Goal: Find specific page/section: Find specific page/section

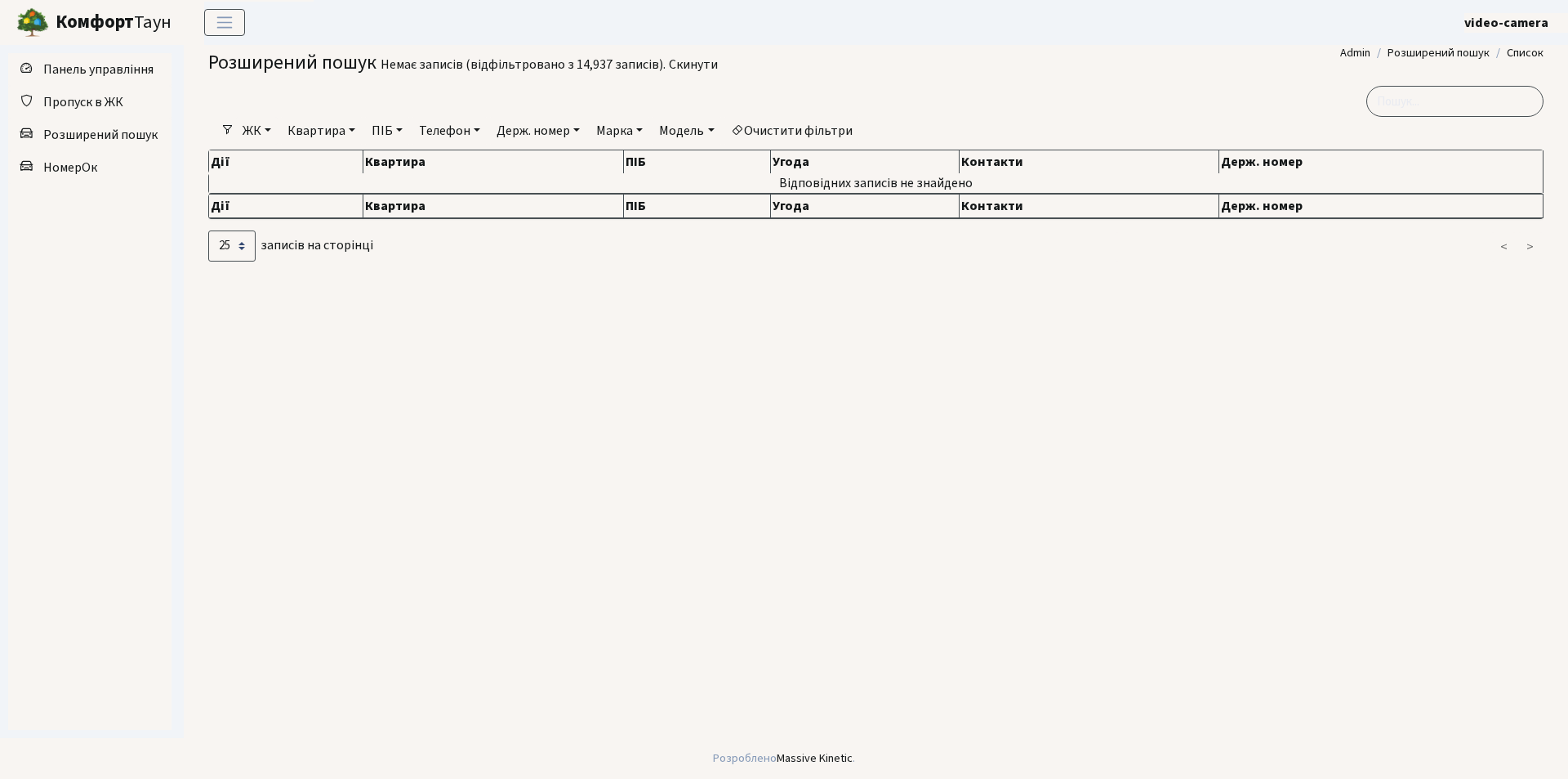
select select "25"
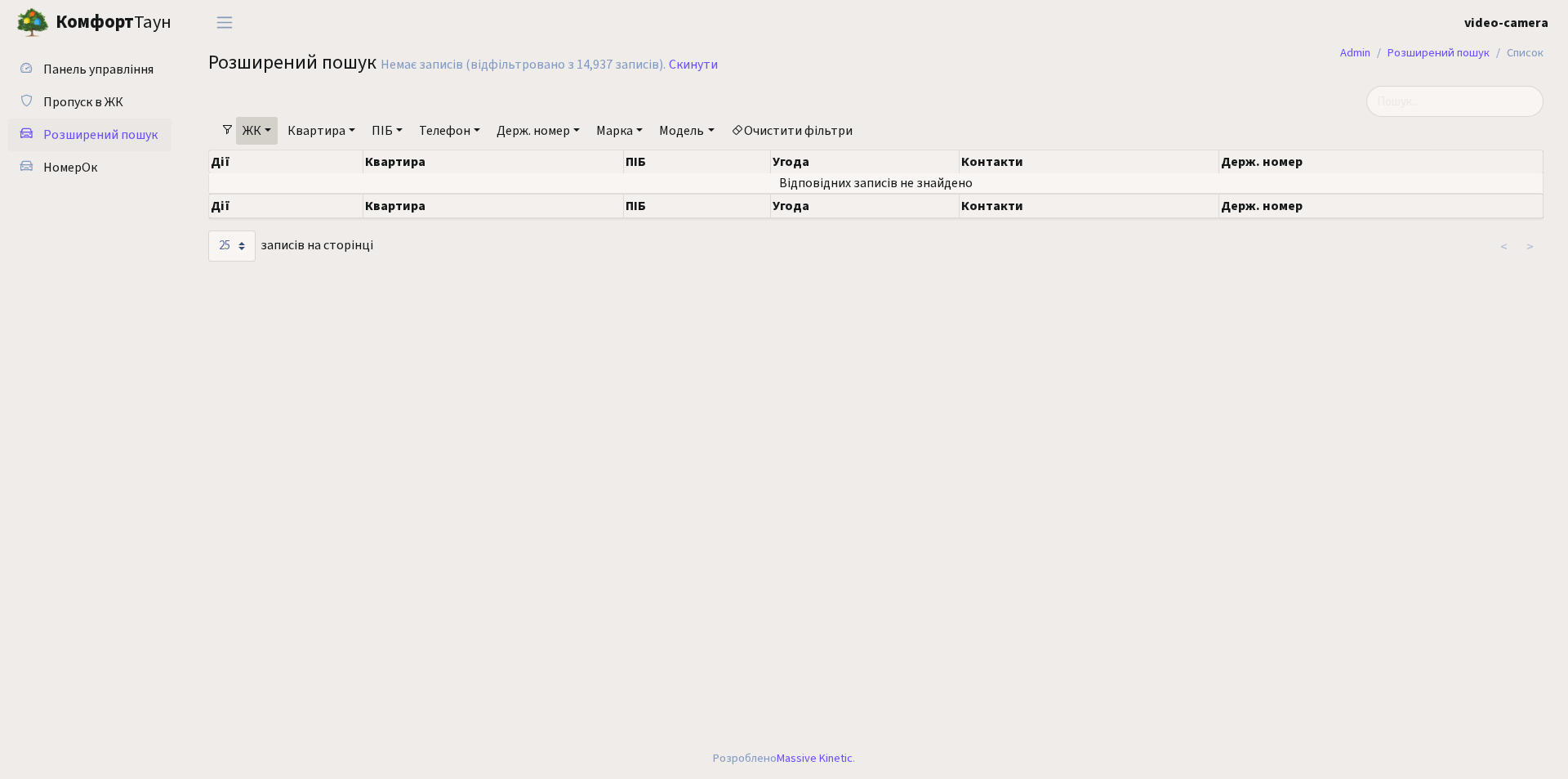
click at [523, 127] on link "Держ. номер" at bounding box center [538, 130] width 96 height 27
type input "KA0171MC"
drag, startPoint x: 565, startPoint y: 158, endPoint x: 502, endPoint y: 162, distance: 63.1
click at [502, 162] on input "KA0171MC" at bounding box center [539, 162] width 95 height 31
click at [80, 99] on span "Пропуск в ЖК" at bounding box center [82, 103] width 80 height 18
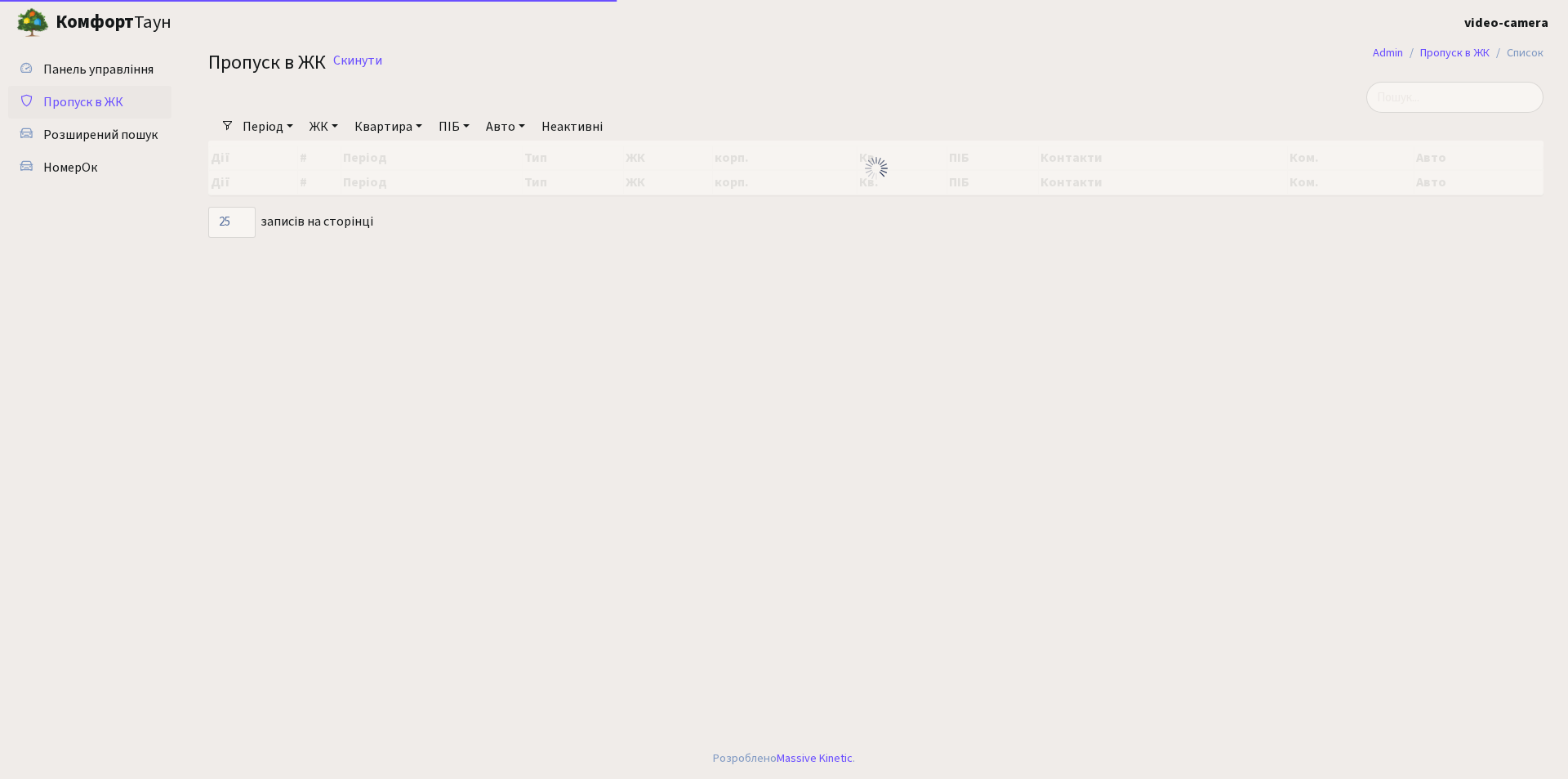
select select "25"
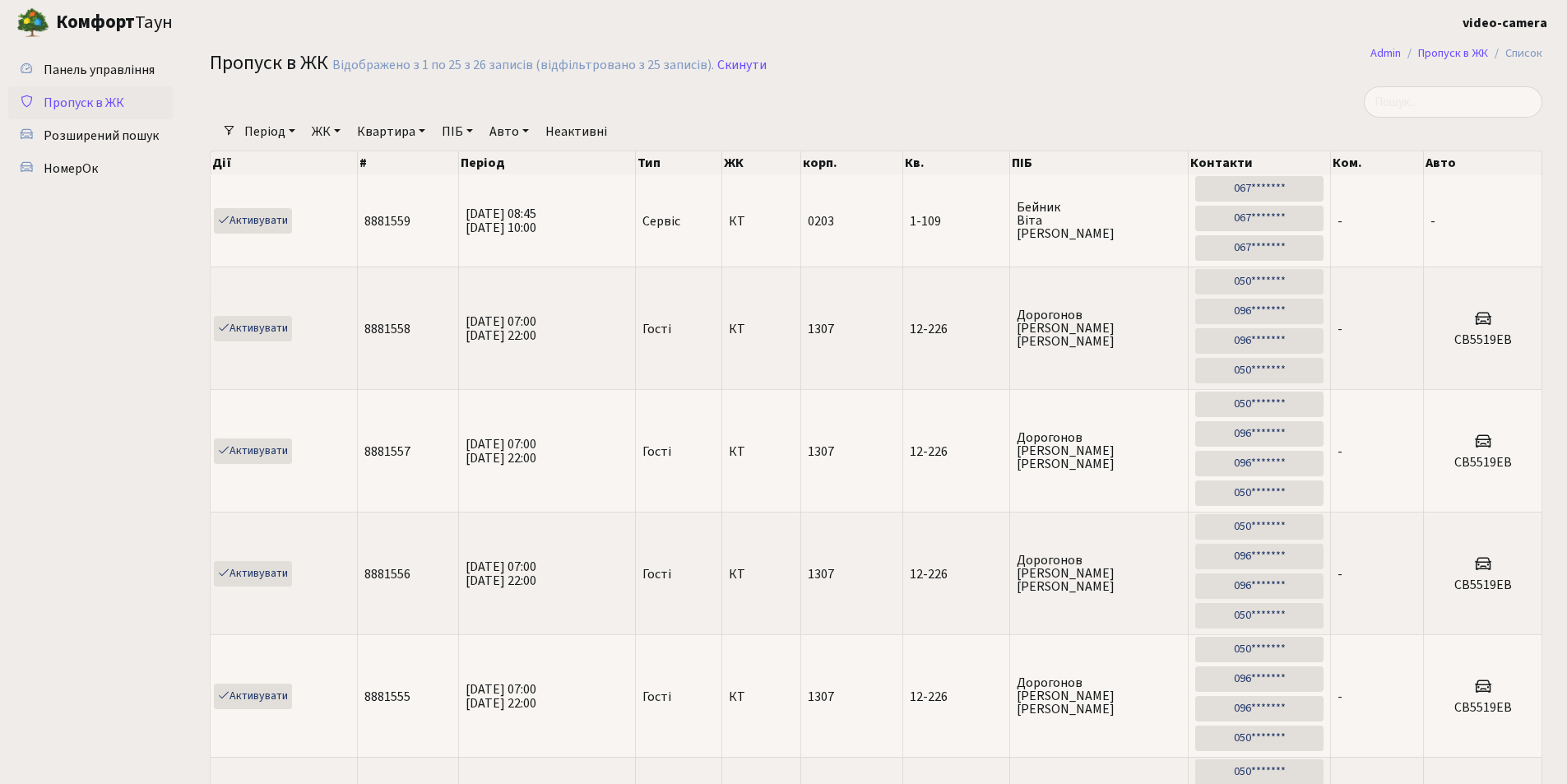
click at [500, 127] on link "Авто" at bounding box center [508, 131] width 53 height 28
paste input "KA0171MC"
type input "KA0171MC"
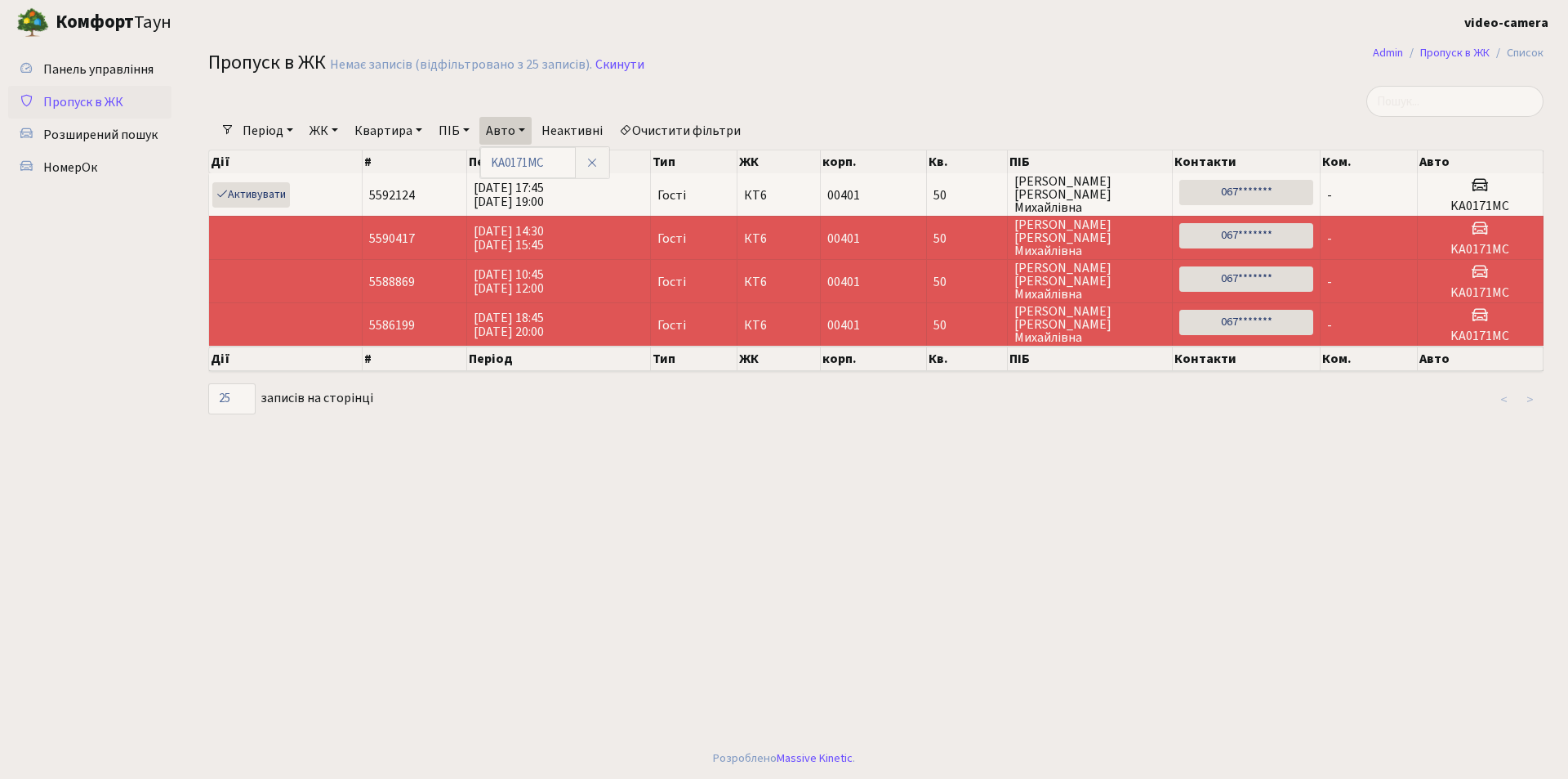
click at [278, 131] on link "Період" at bounding box center [268, 130] width 64 height 27
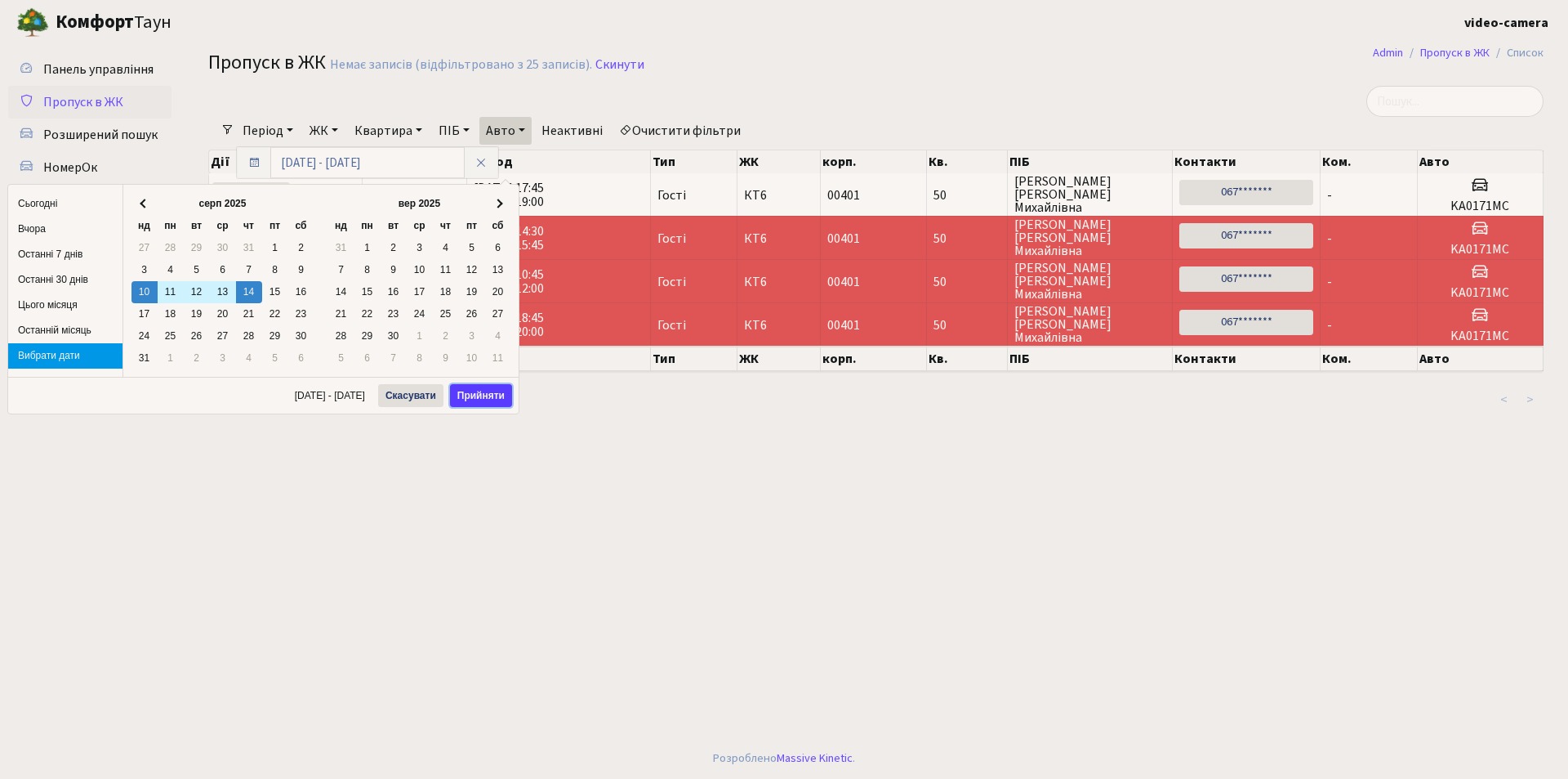
click at [477, 397] on button "Прийняти" at bounding box center [481, 395] width 62 height 23
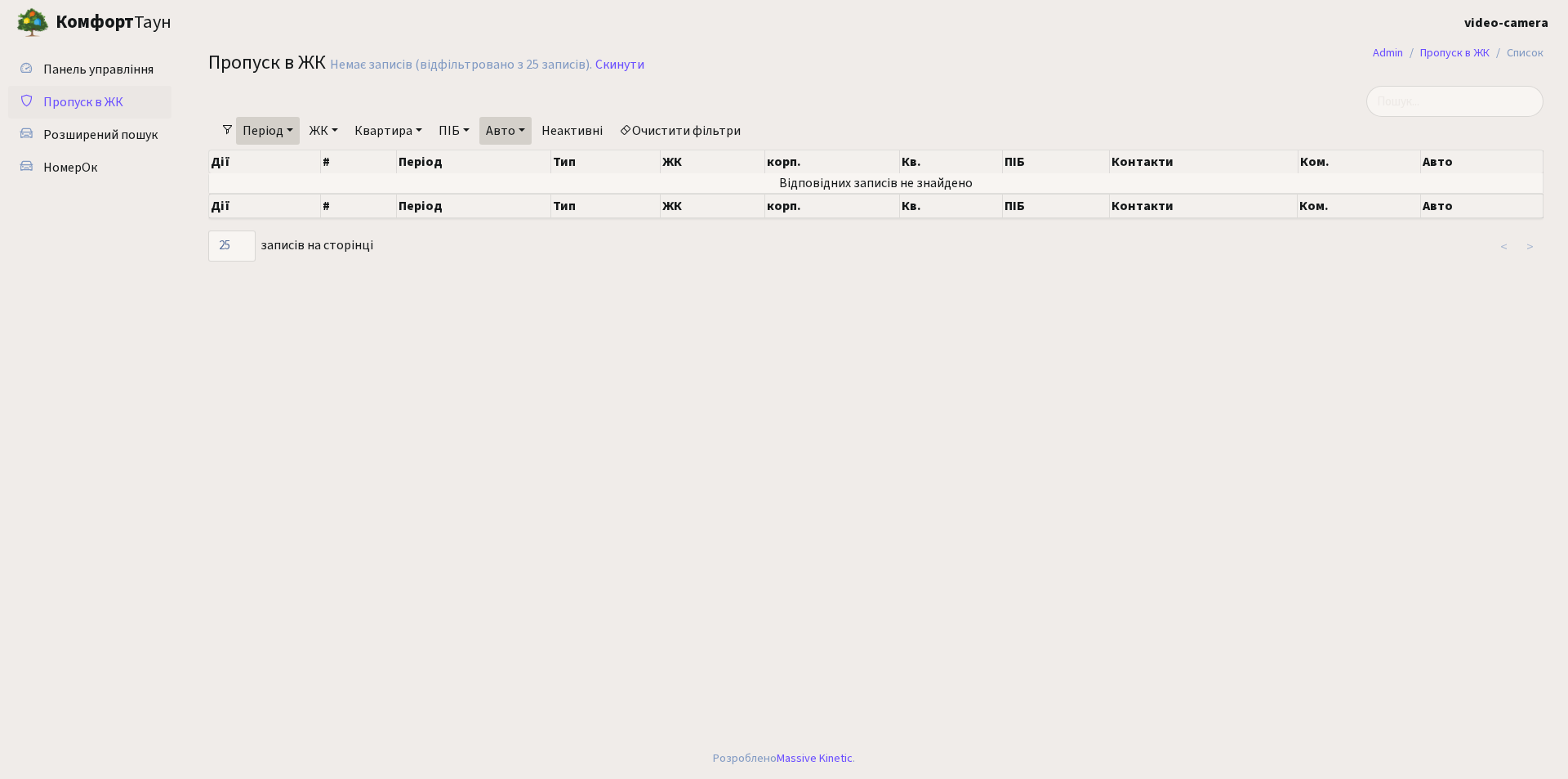
click at [500, 132] on link "Авто" at bounding box center [505, 130] width 52 height 27
click at [289, 126] on link "Період" at bounding box center [268, 130] width 64 height 27
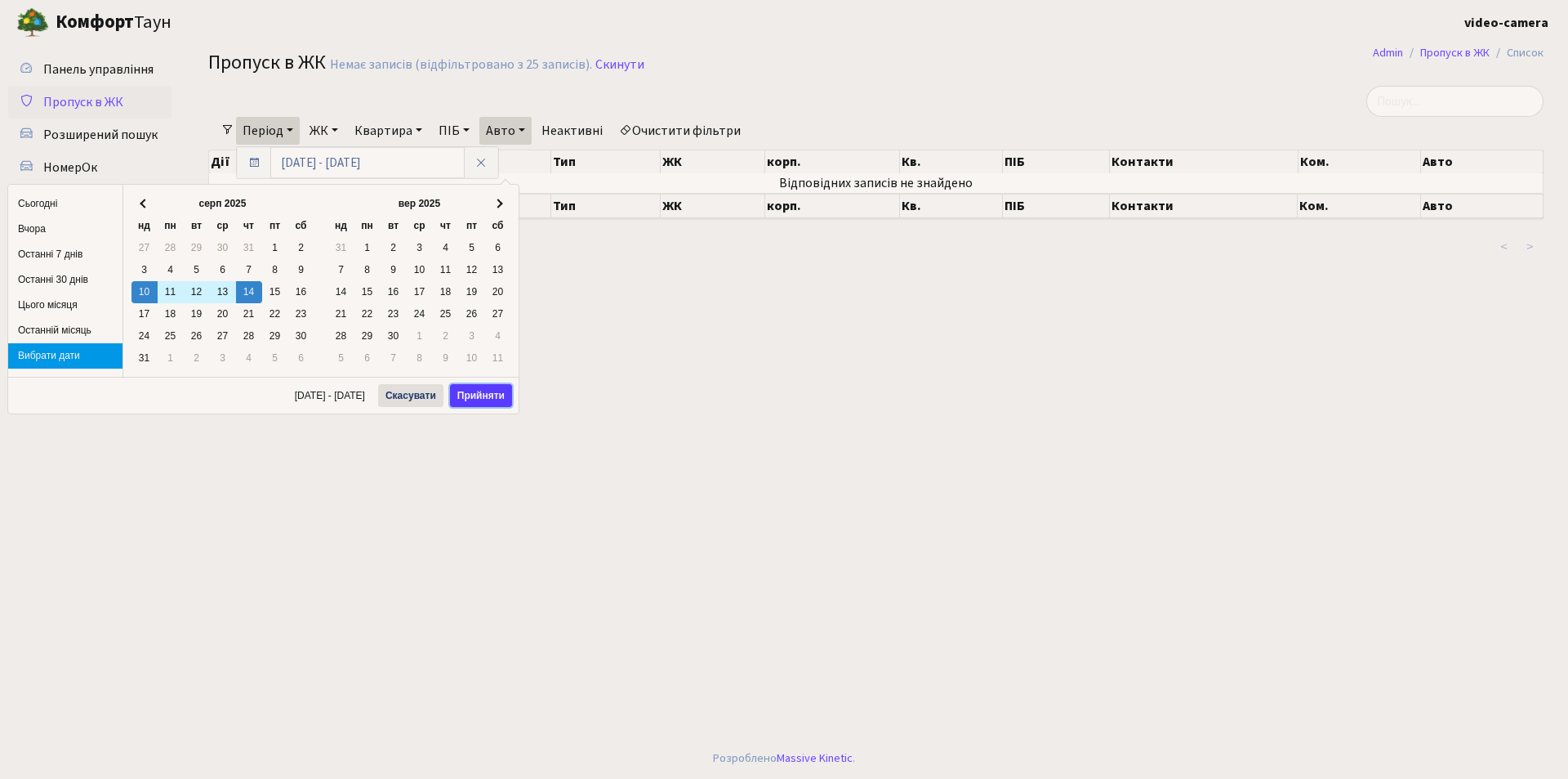
click at [479, 397] on button "Прийняти" at bounding box center [481, 395] width 62 height 23
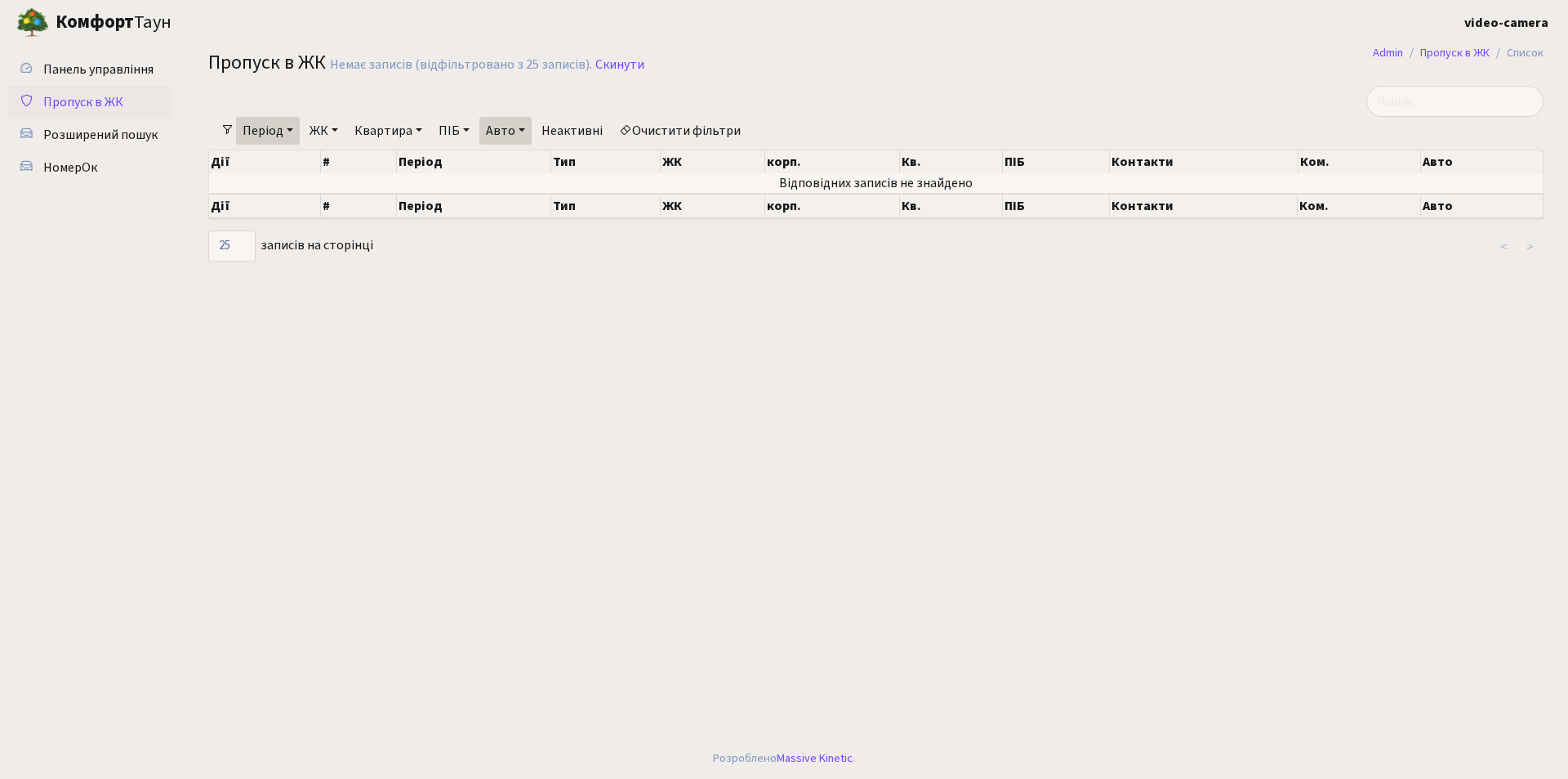
click at [293, 132] on link "Період" at bounding box center [268, 130] width 64 height 27
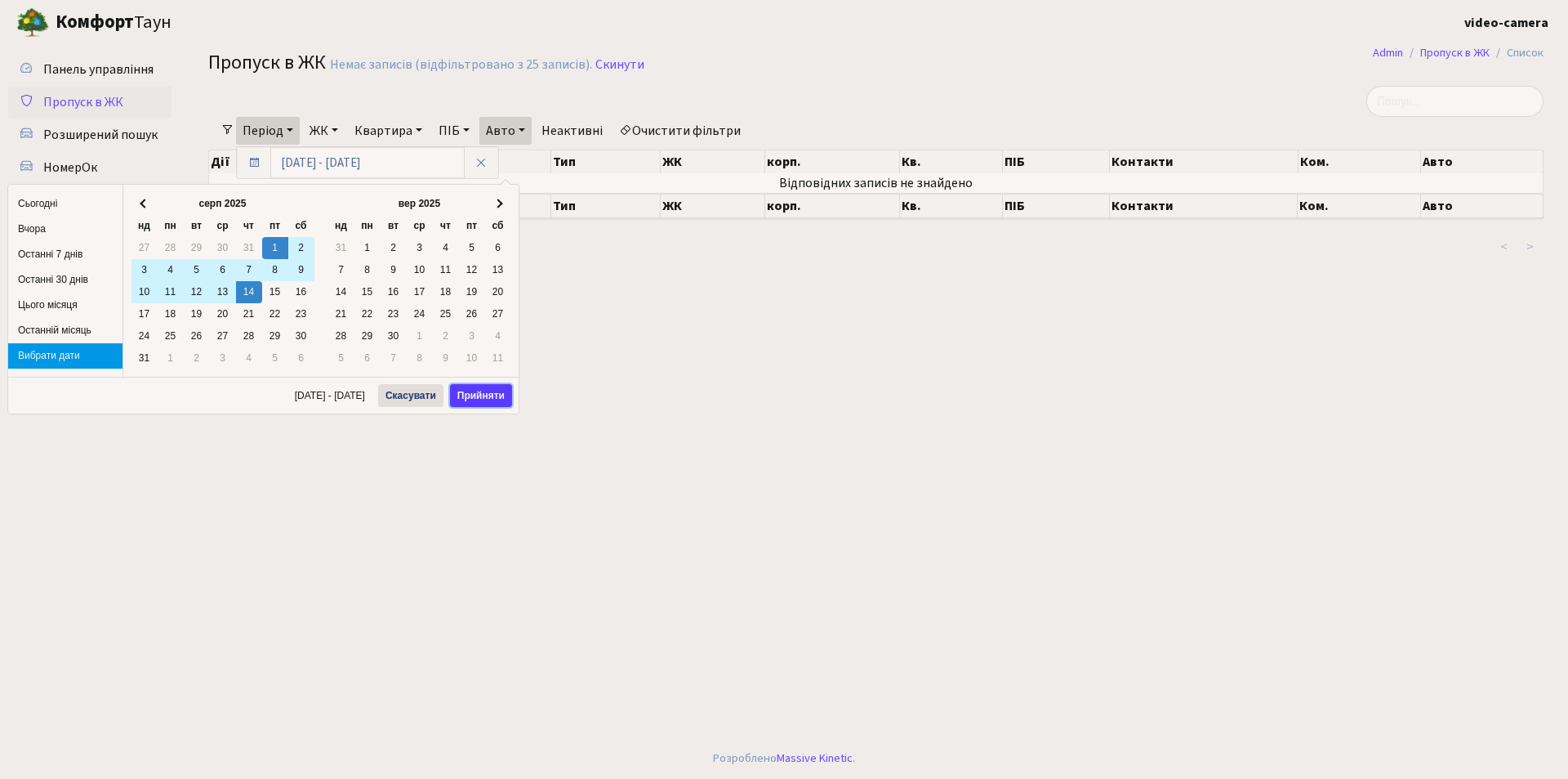
click at [466, 395] on button "Прийняти" at bounding box center [481, 395] width 62 height 23
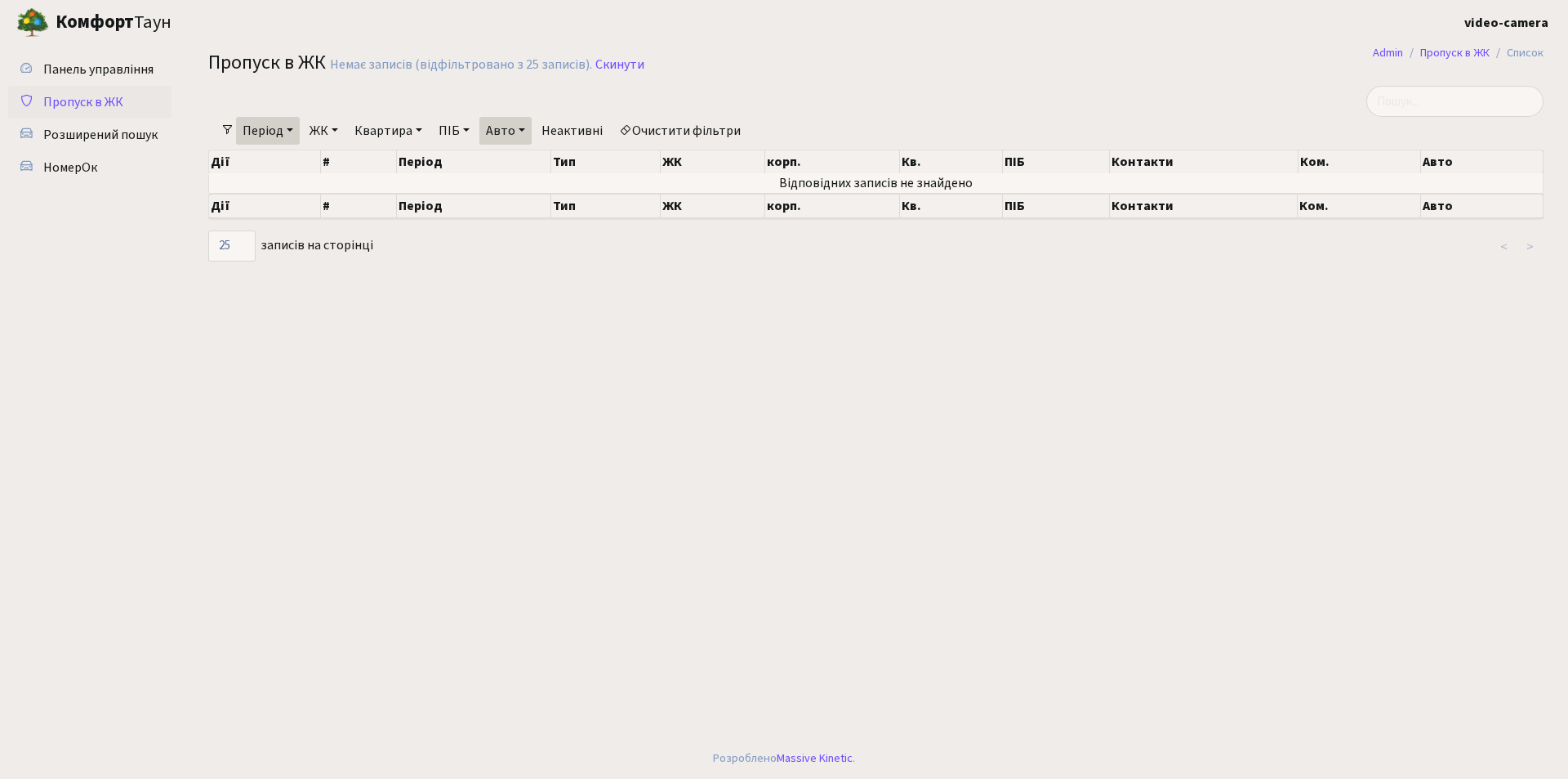
click at [296, 129] on link "Період" at bounding box center [268, 130] width 64 height 27
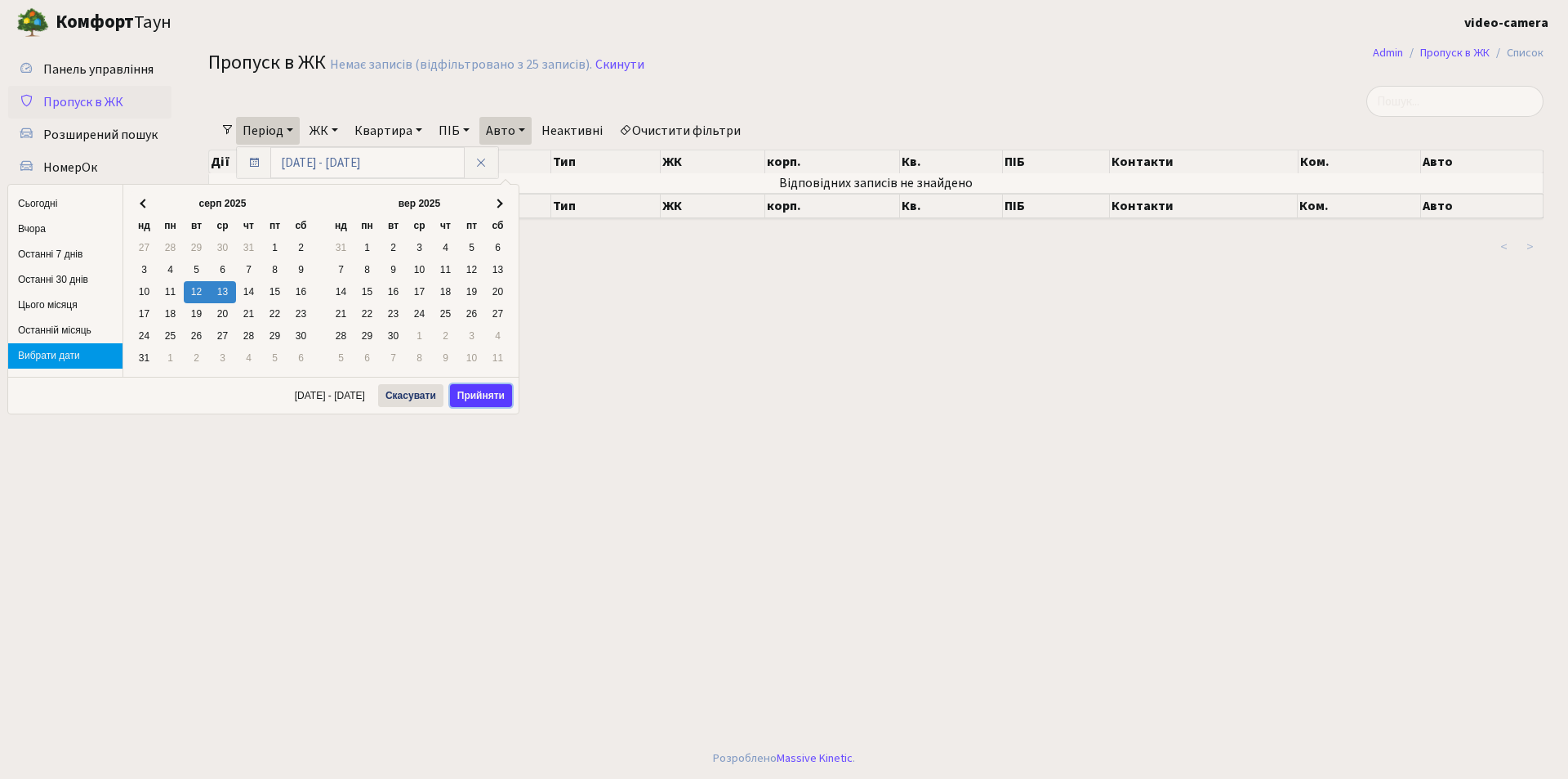
click at [479, 397] on button "Прийняти" at bounding box center [481, 395] width 62 height 23
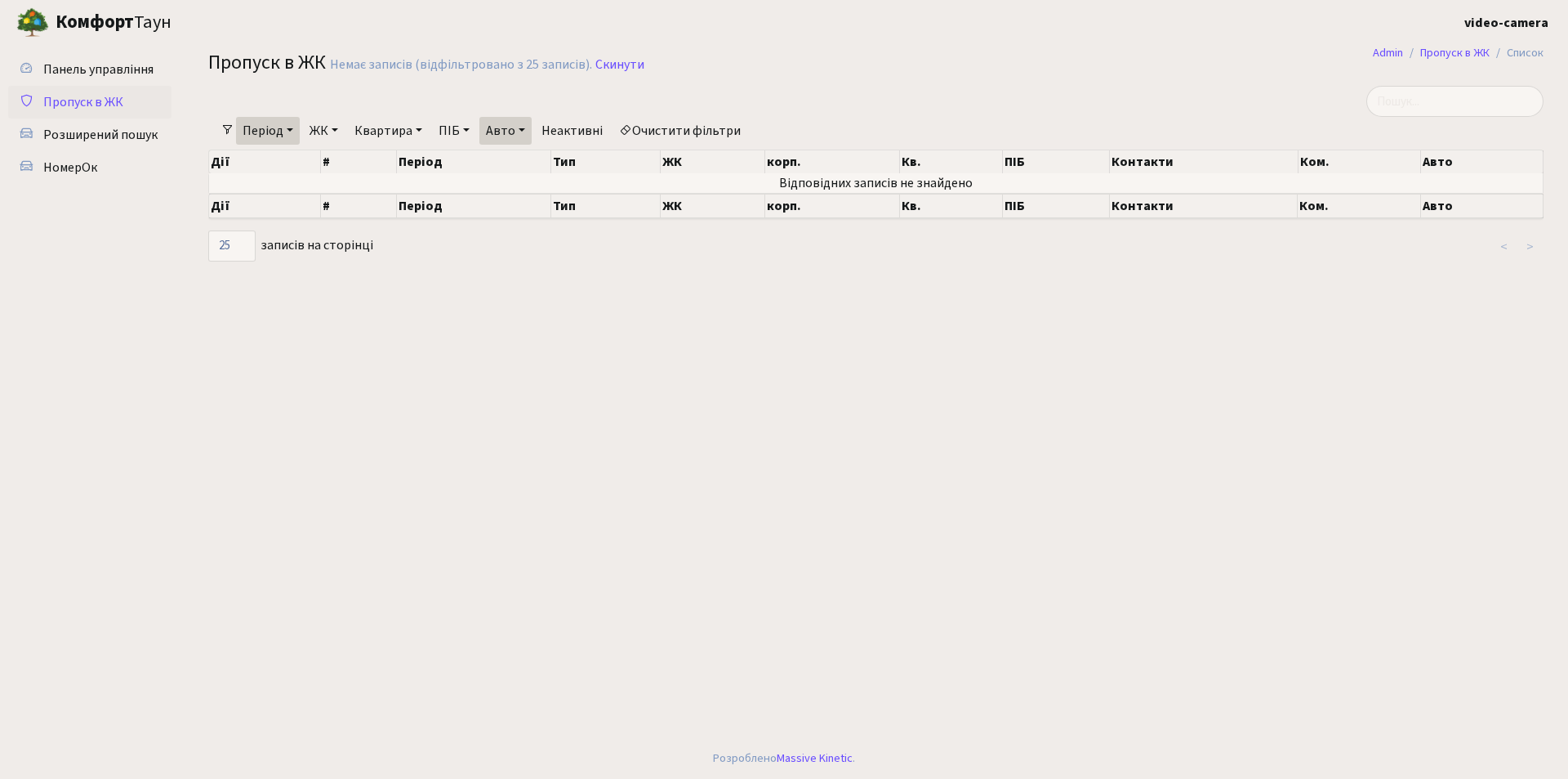
click at [499, 125] on link "Авто" at bounding box center [505, 130] width 52 height 27
click at [291, 134] on link "Період" at bounding box center [268, 130] width 64 height 27
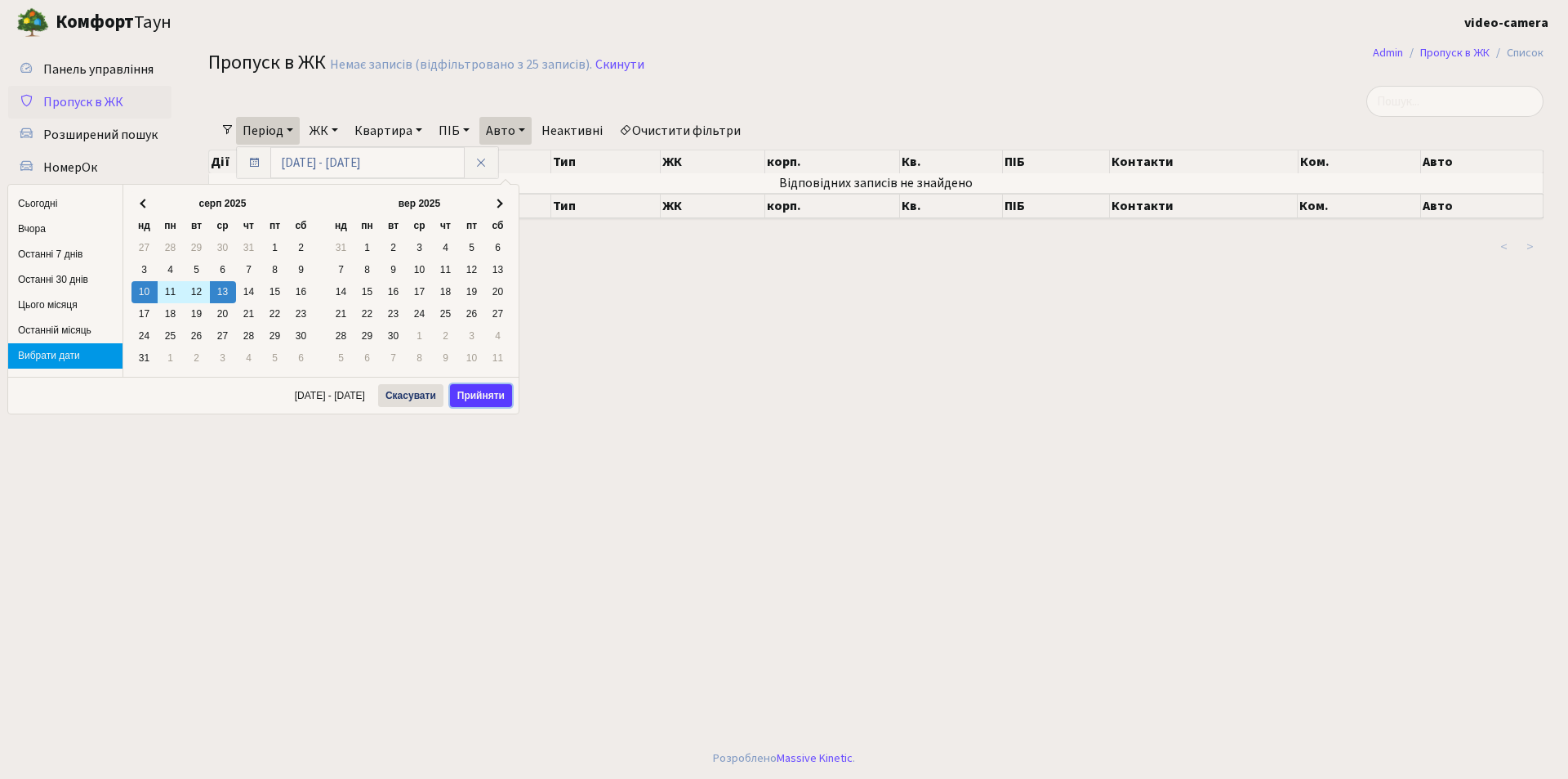
click at [471, 397] on button "Прийняти" at bounding box center [481, 395] width 62 height 23
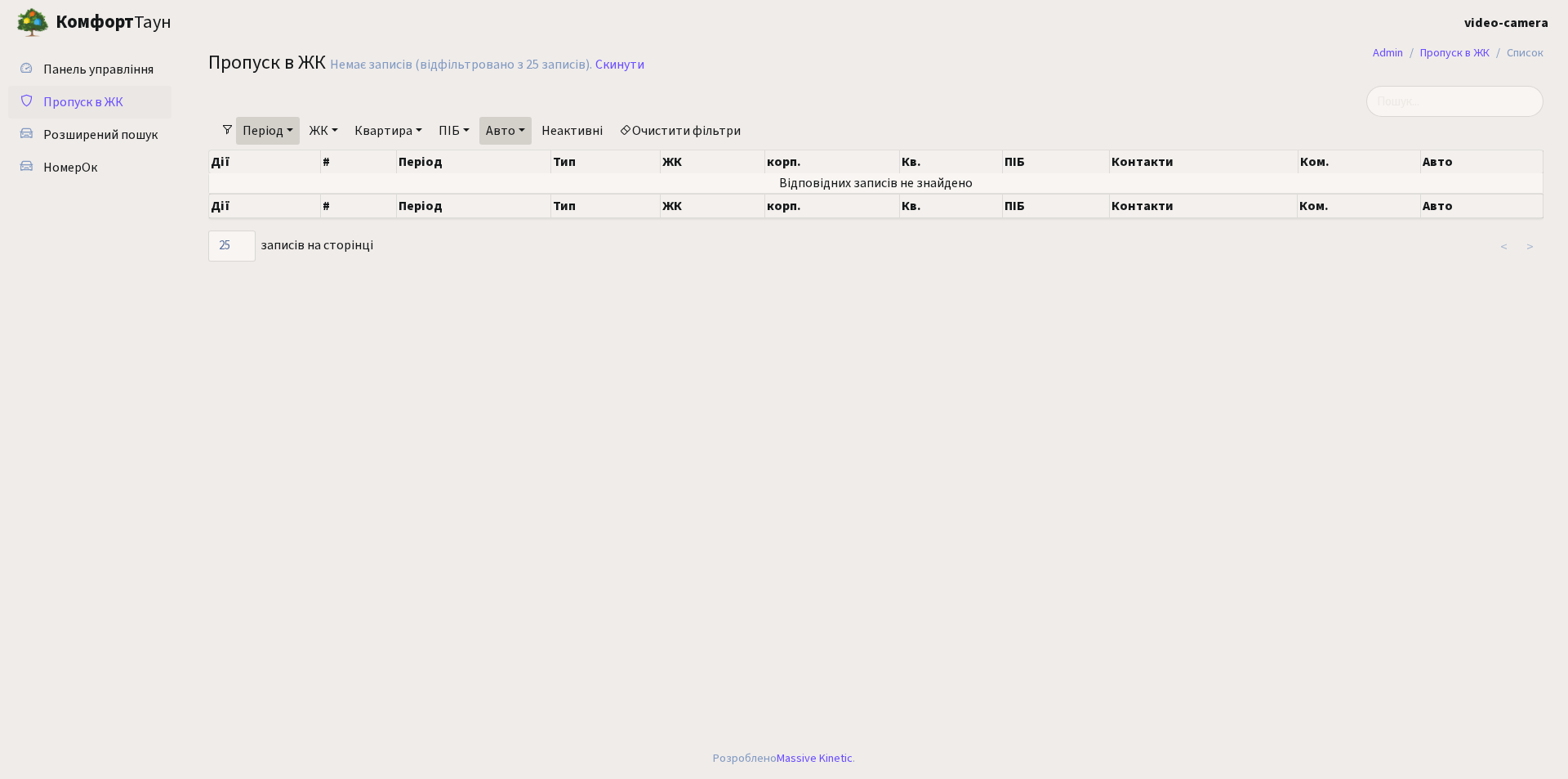
click at [289, 117] on link "Період" at bounding box center [268, 130] width 64 height 27
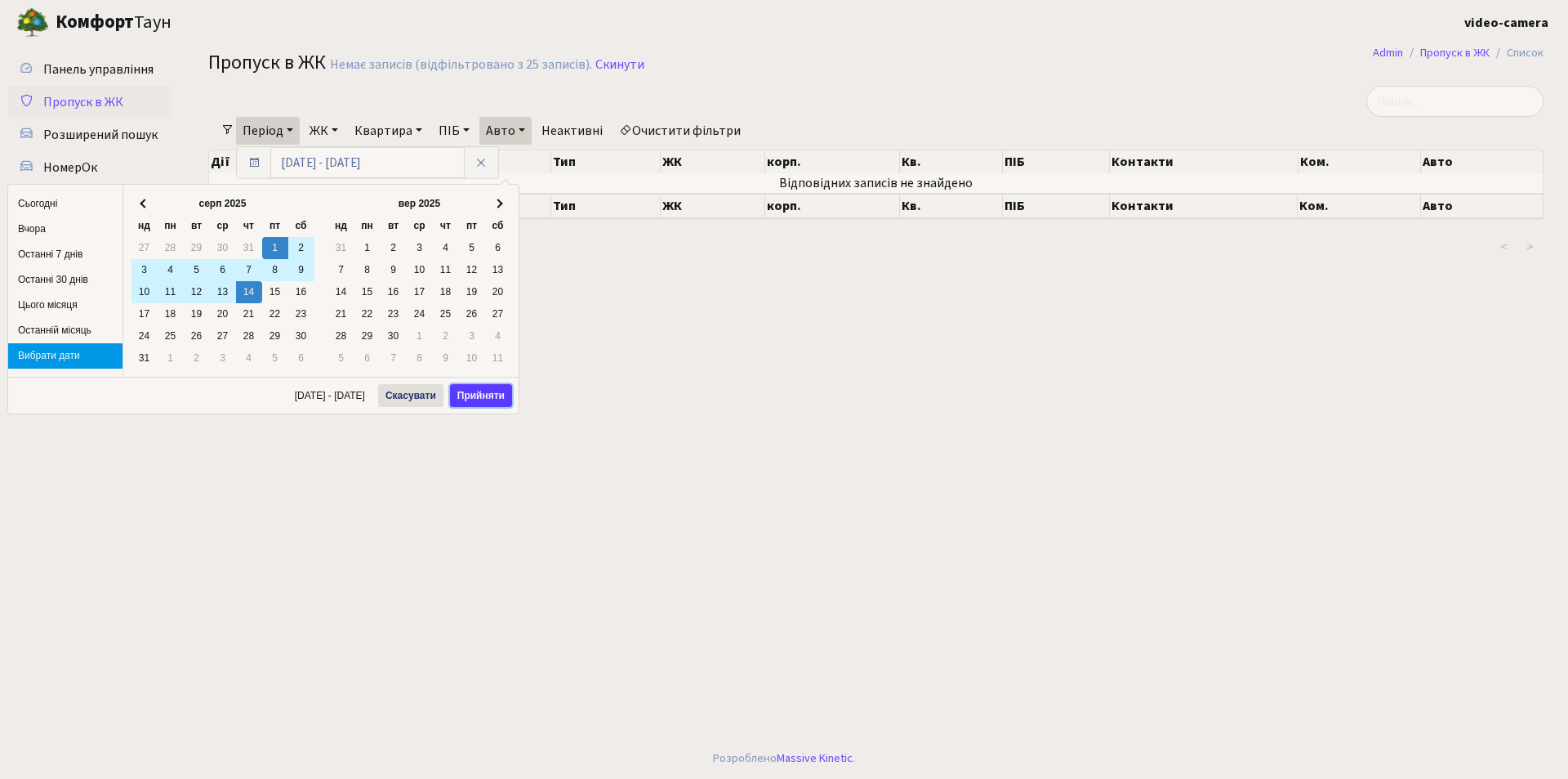
click at [460, 394] on button "Прийняти" at bounding box center [481, 395] width 62 height 23
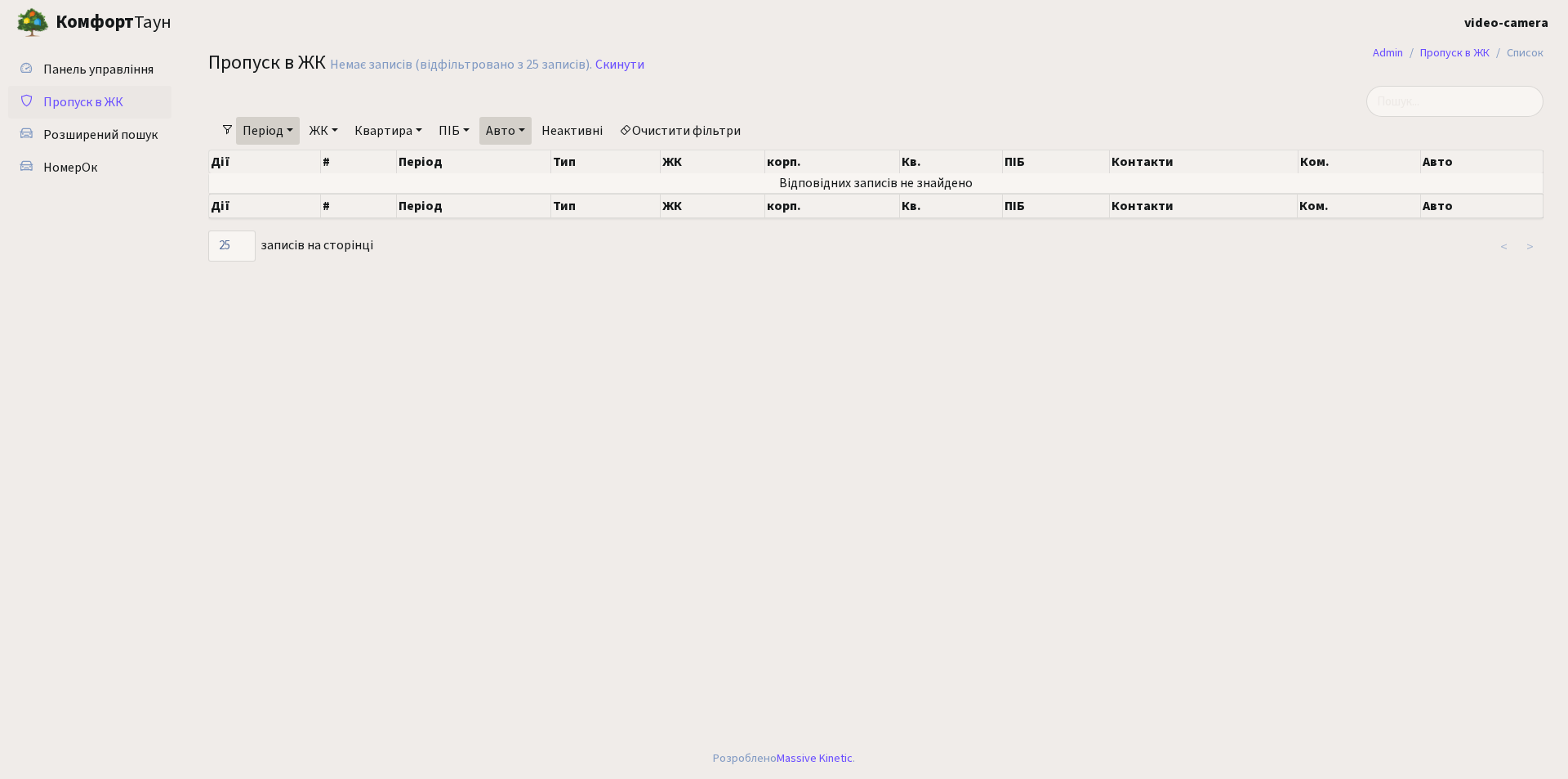
click at [500, 133] on link "Авто" at bounding box center [505, 130] width 52 height 27
click at [549, 166] on input "KA0171MC" at bounding box center [528, 162] width 95 height 31
drag, startPoint x: 549, startPoint y: 166, endPoint x: 494, endPoint y: 163, distance: 55.1
click at [494, 163] on input "KA0171MC" at bounding box center [528, 162] width 95 height 31
paste input "KA0171MC"
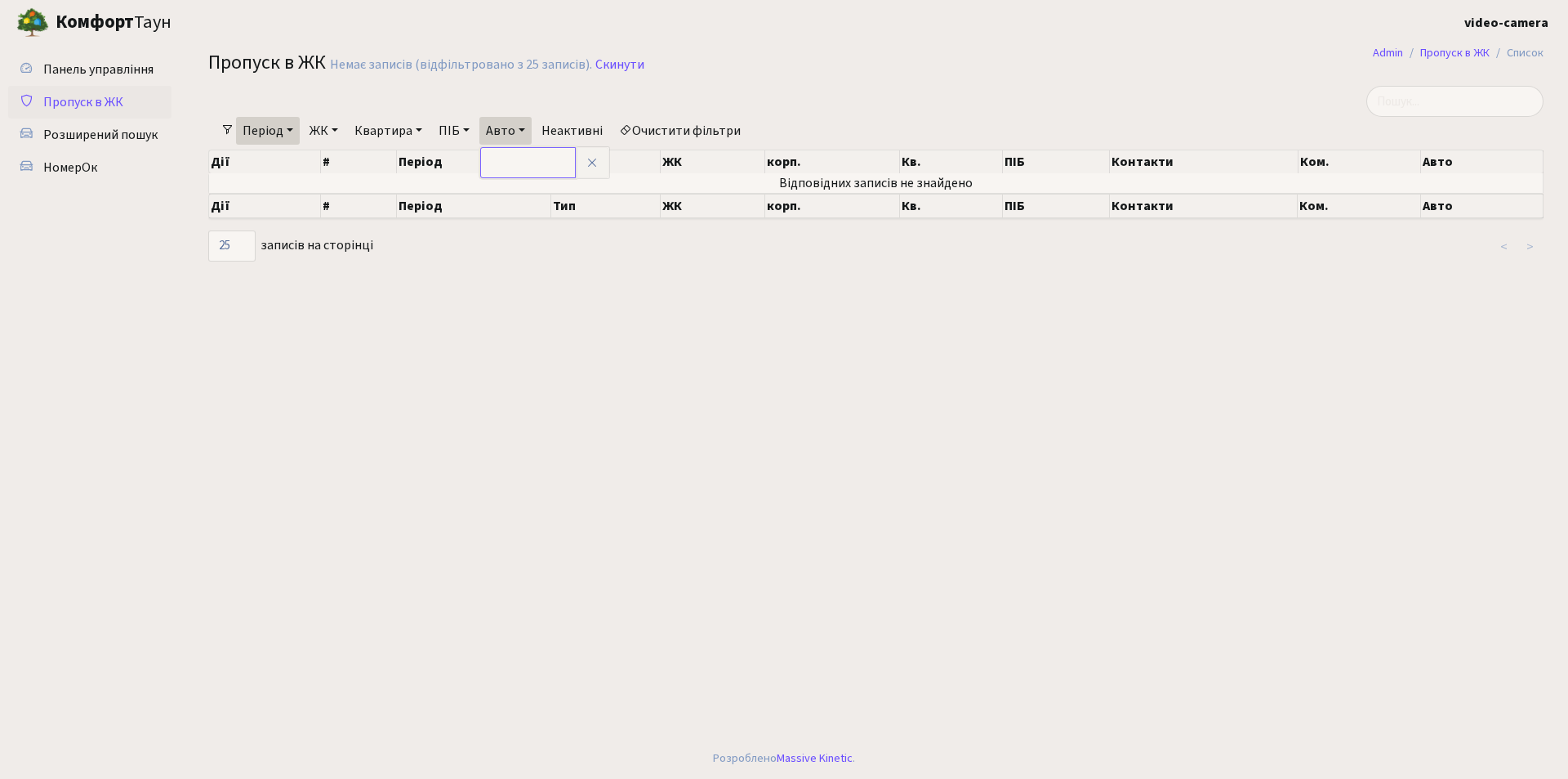
type input "KA0171MC"
click at [114, 140] on span "Розширений пошук" at bounding box center [100, 135] width 114 height 18
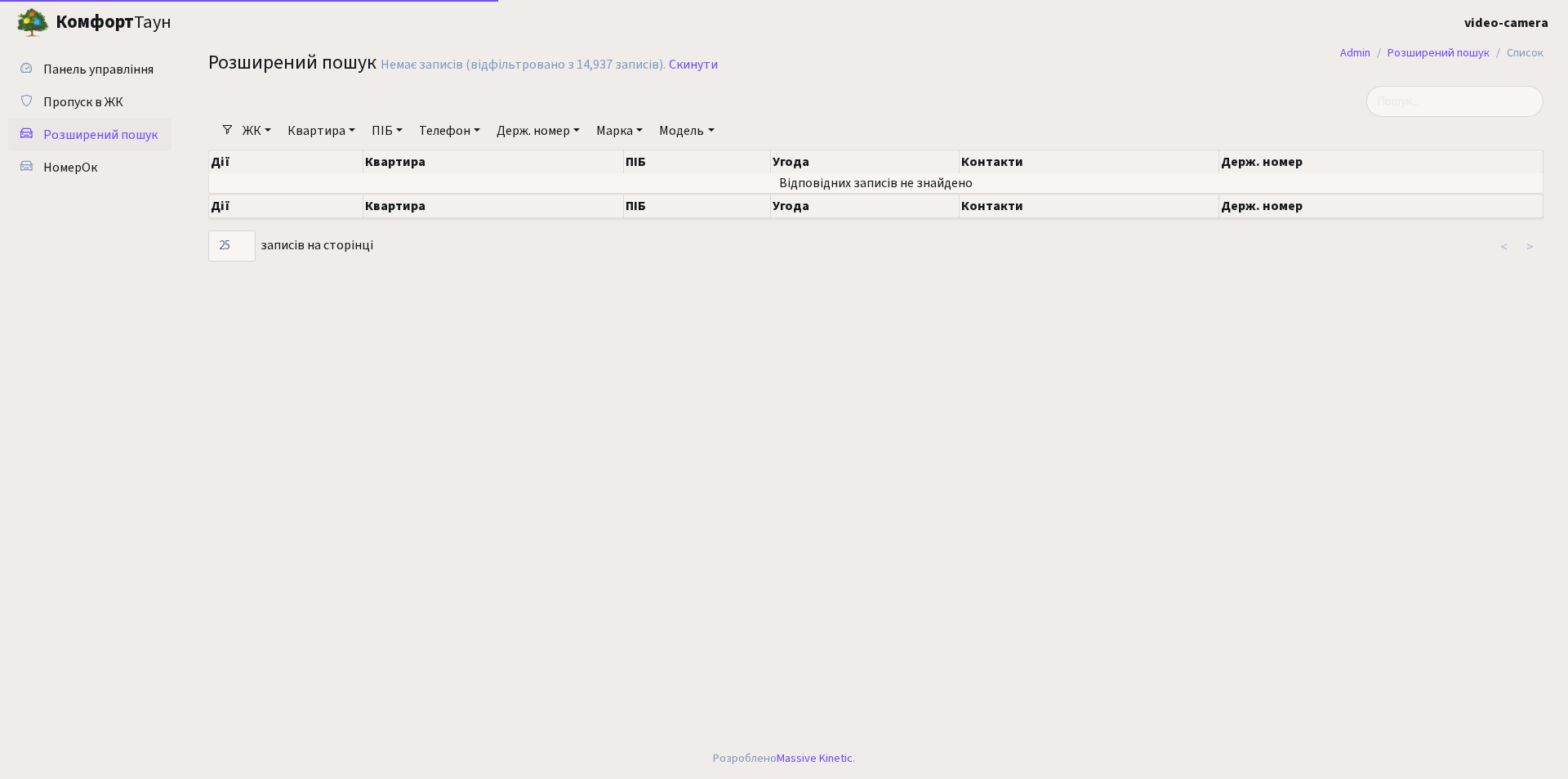
select select "25"
click at [104, 110] on span "Пропуск в ЖК" at bounding box center [82, 103] width 80 height 18
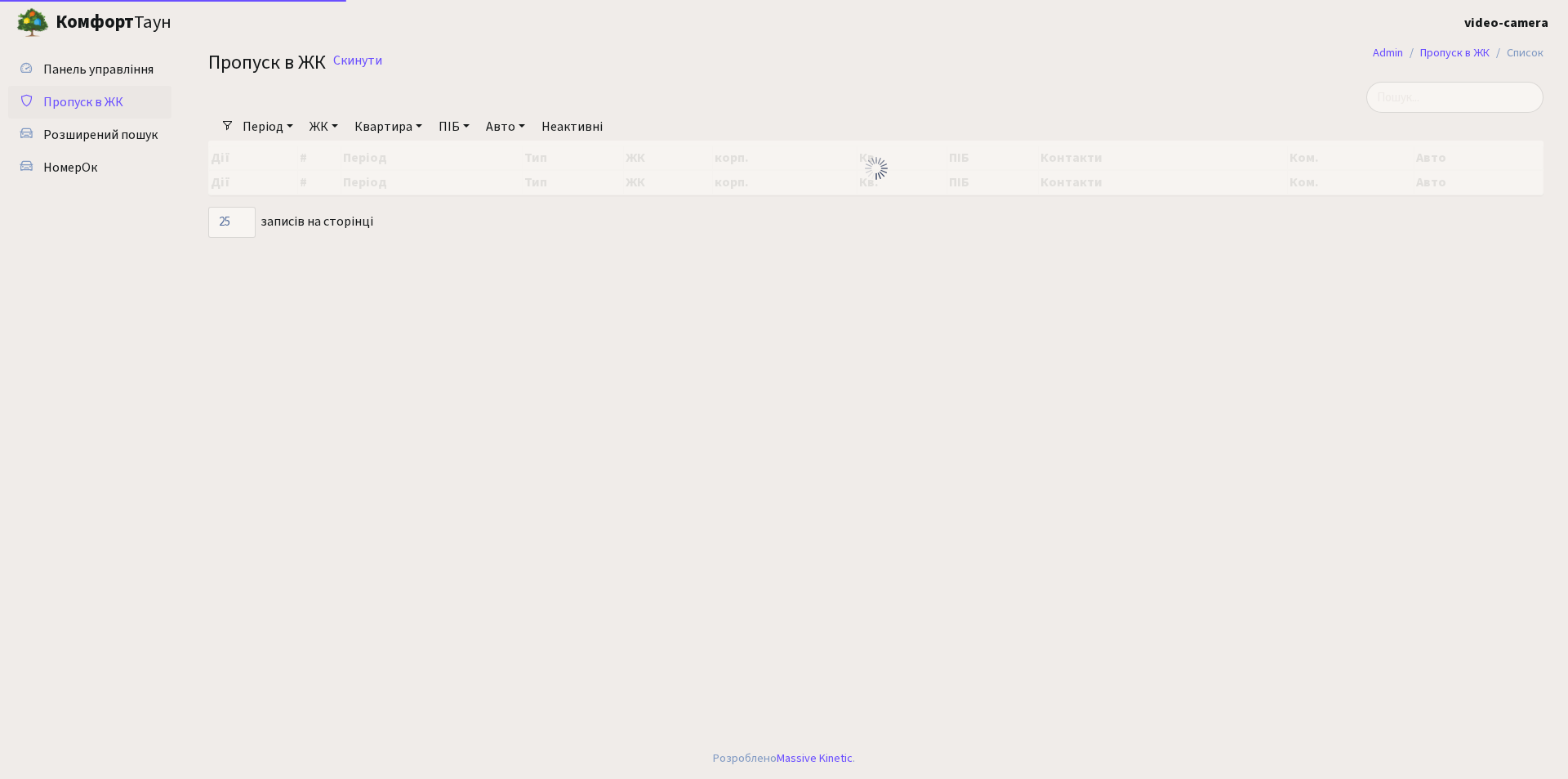
select select "25"
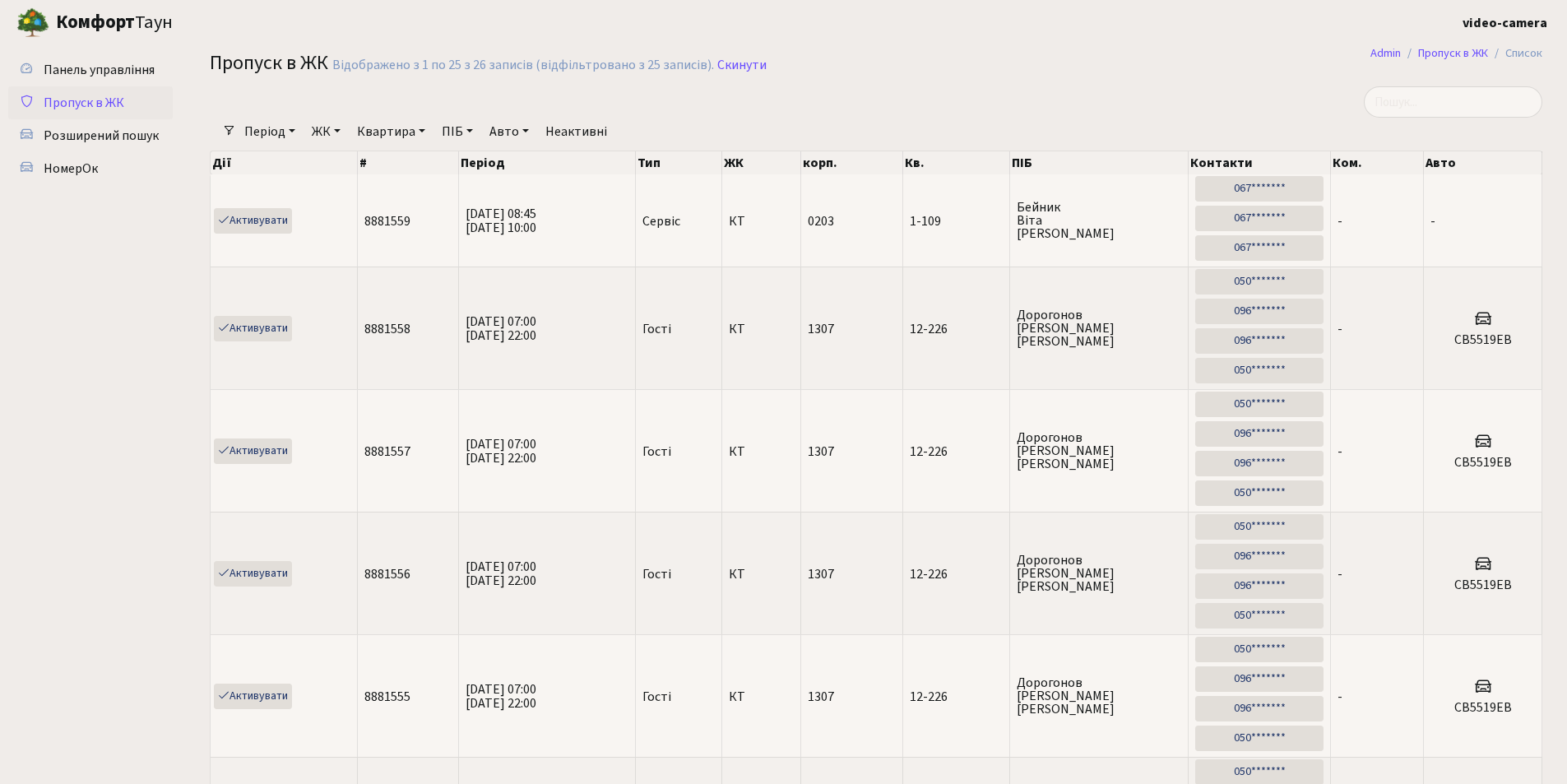
click at [282, 130] on link "Період" at bounding box center [270, 131] width 65 height 28
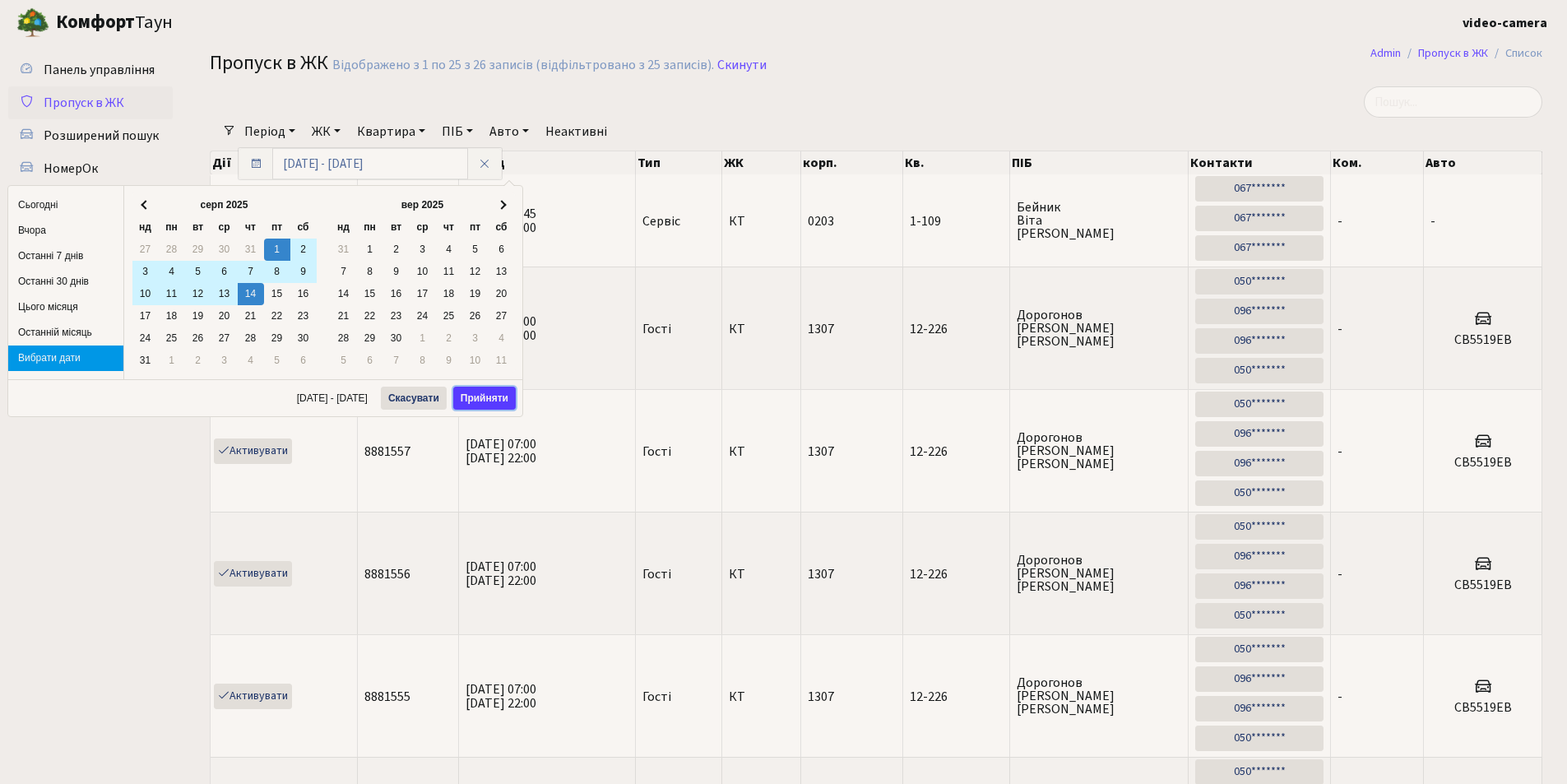
click at [479, 391] on button "Прийняти" at bounding box center [484, 398] width 63 height 23
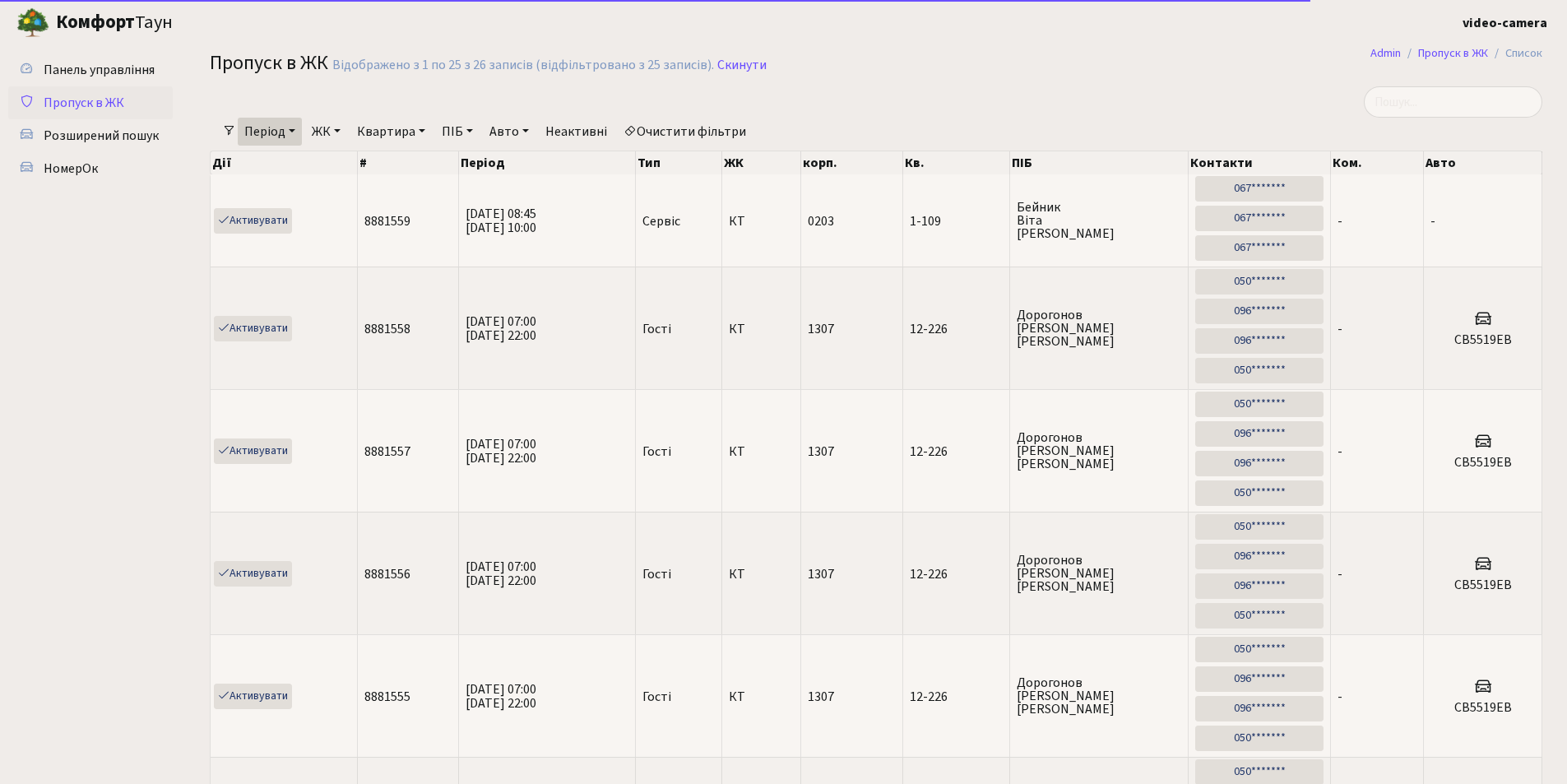
click at [503, 133] on link "Авто" at bounding box center [508, 131] width 53 height 28
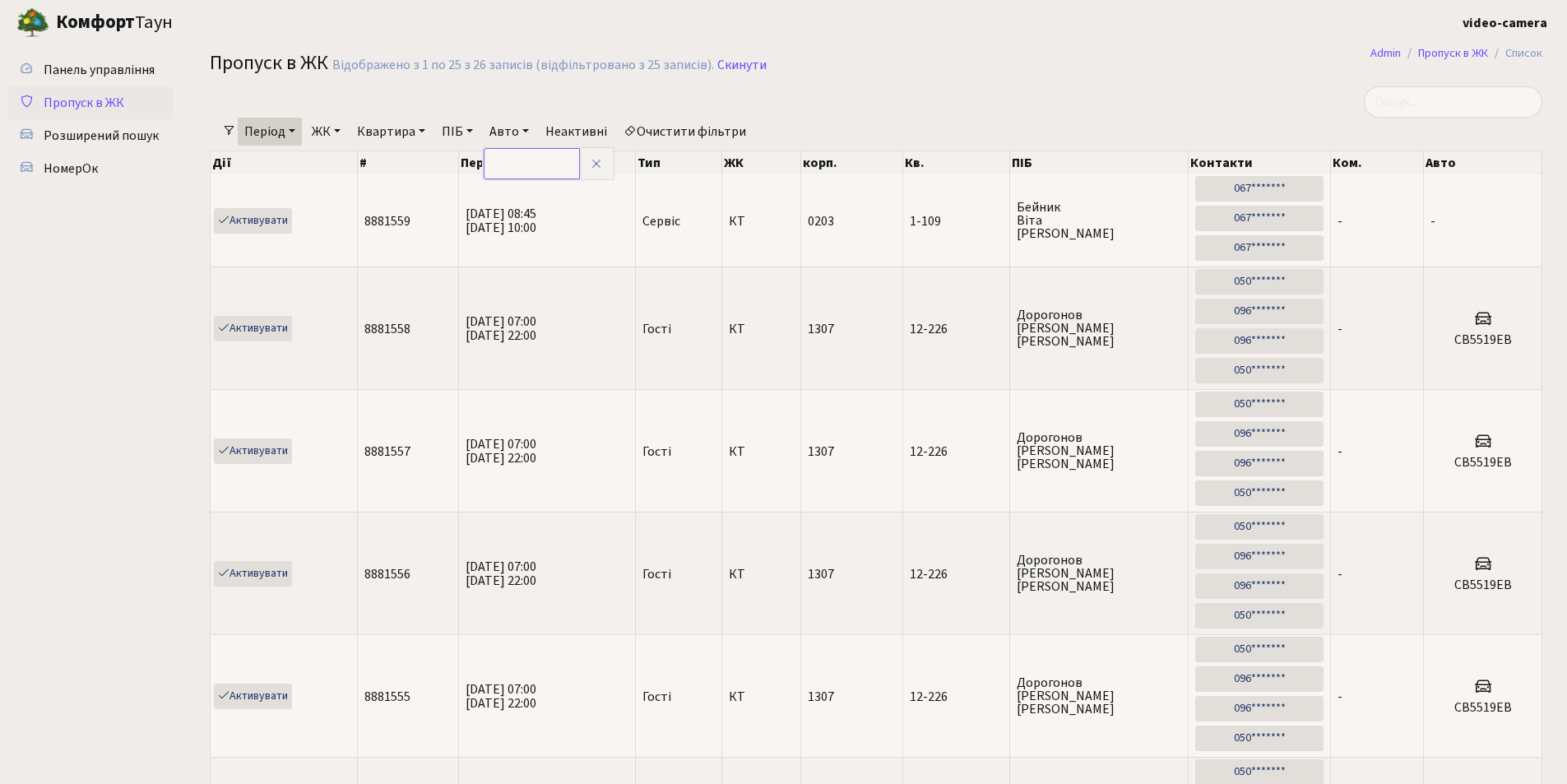
paste input "KA0171MC"
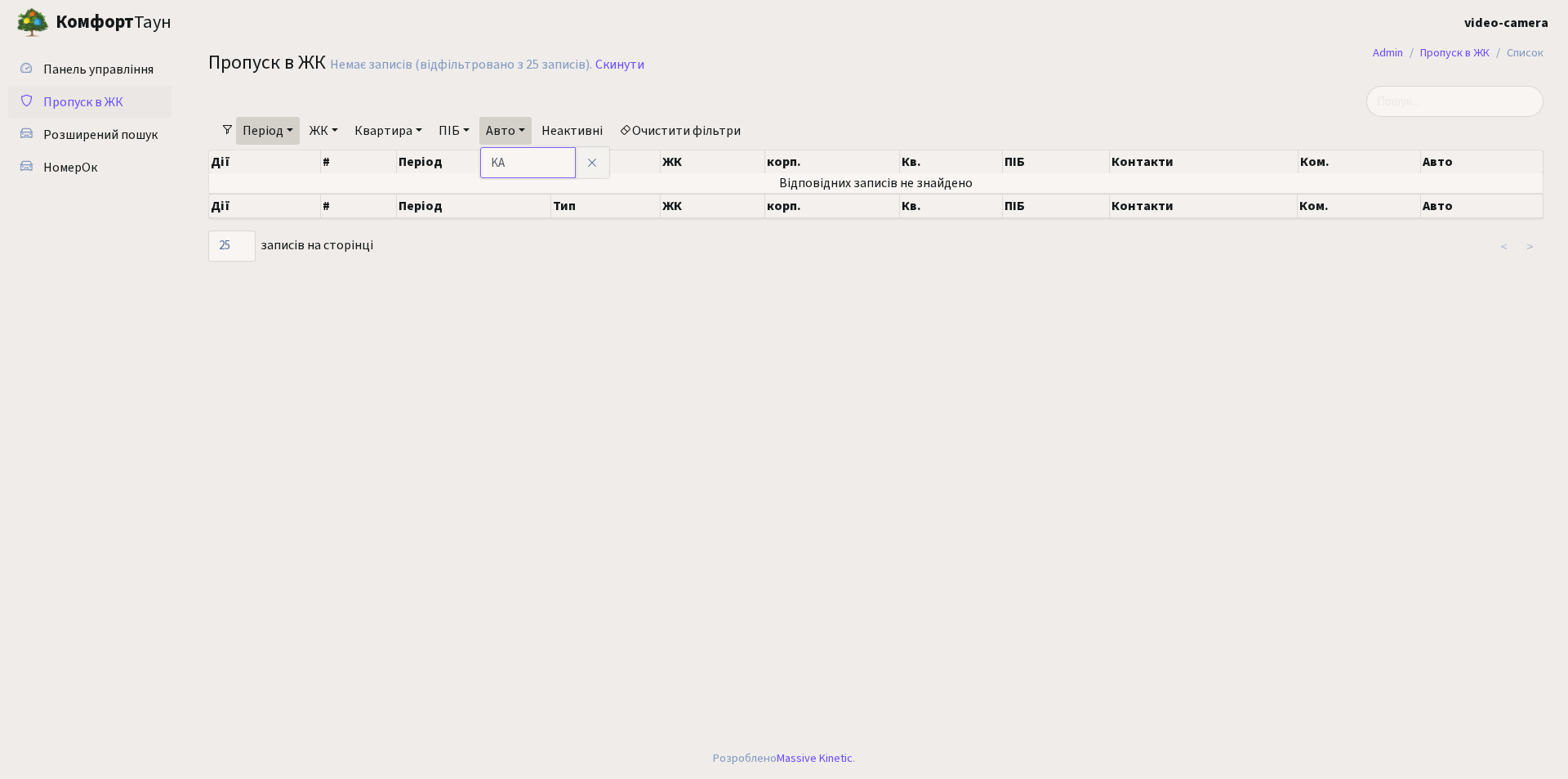
type input "K"
click at [115, 137] on span "Розширений пошук" at bounding box center [100, 135] width 114 height 18
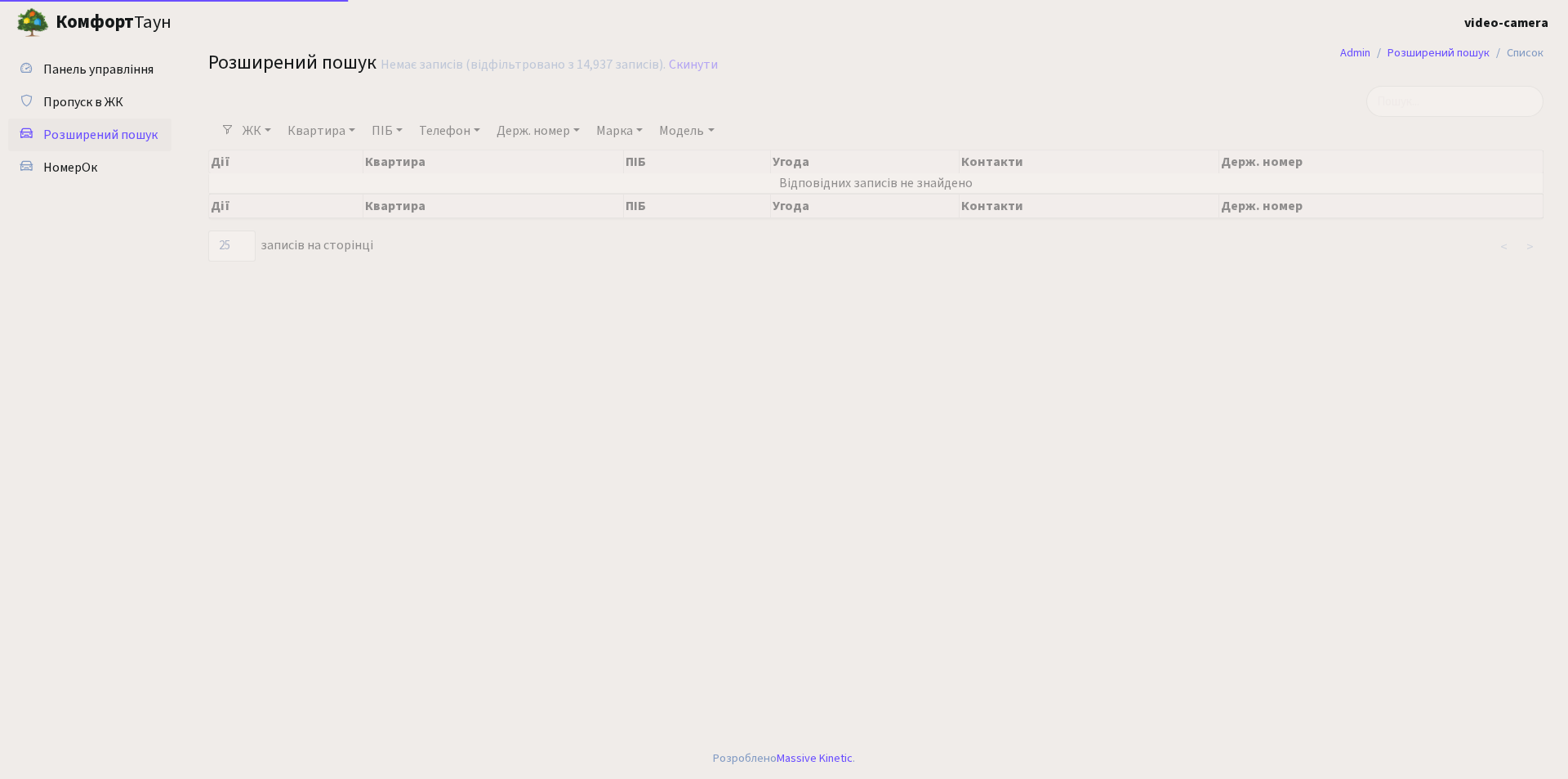
select select "25"
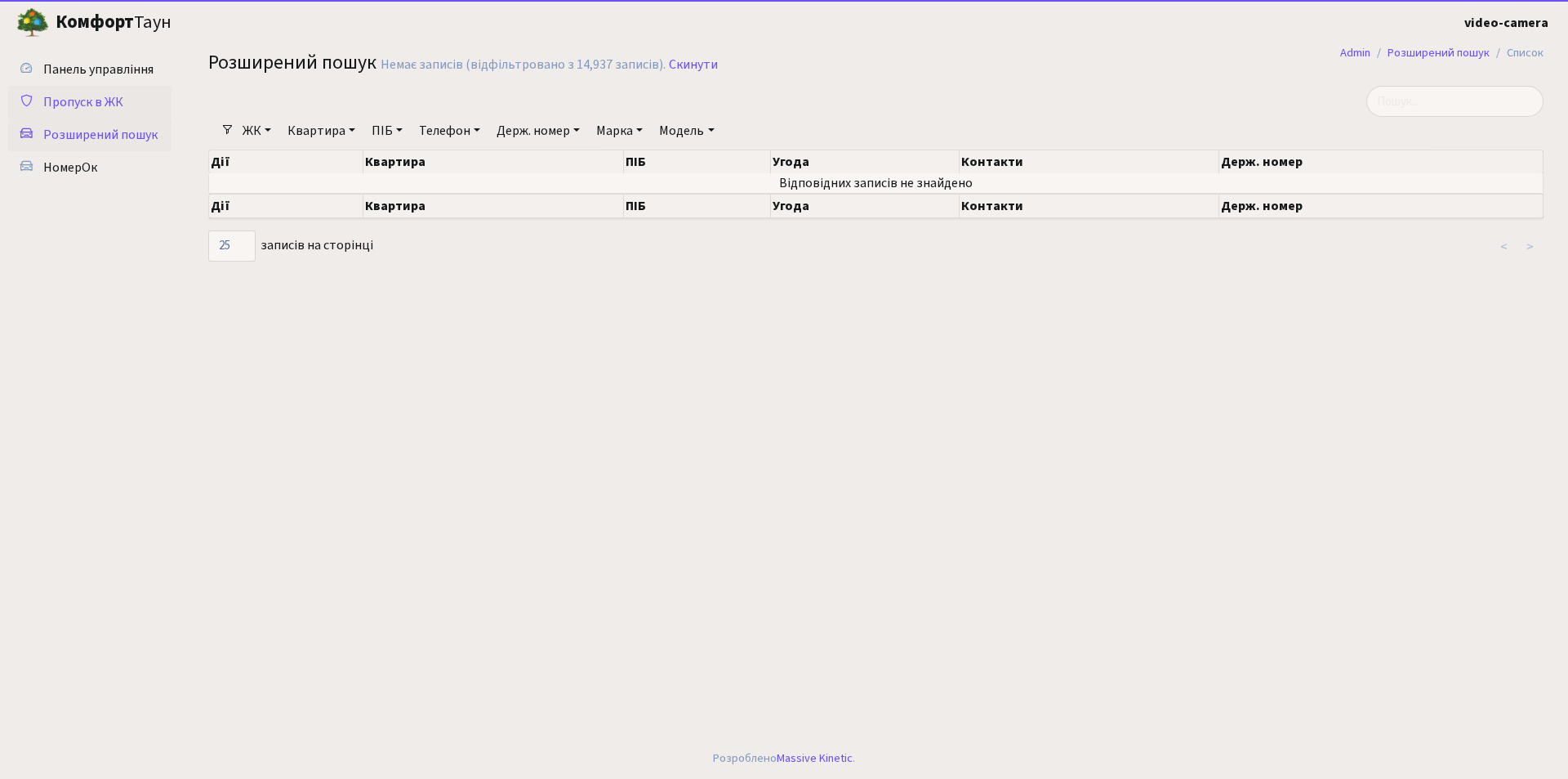
click at [125, 112] on link "Пропуск в ЖК" at bounding box center [90, 103] width 163 height 33
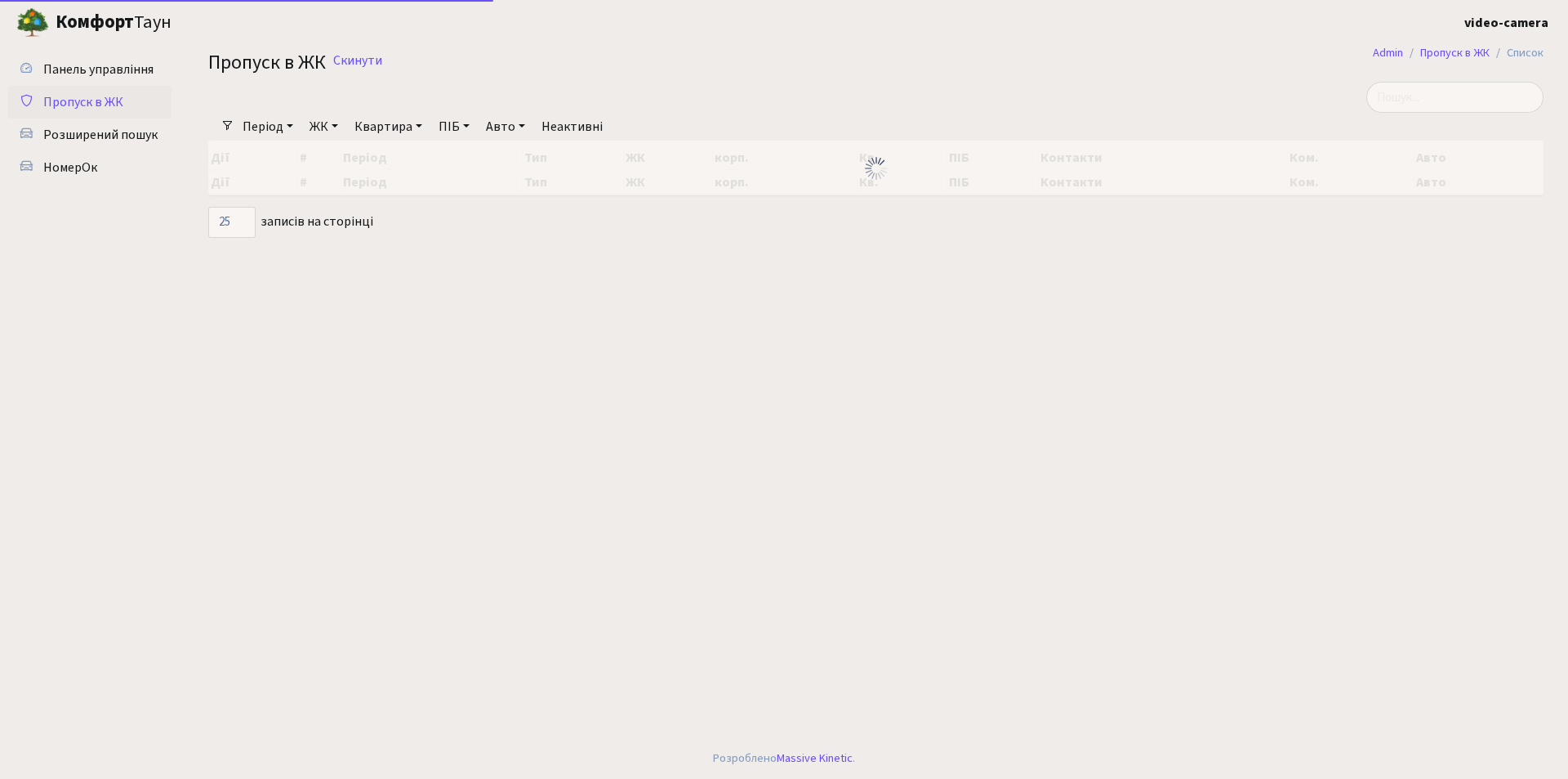
select select "25"
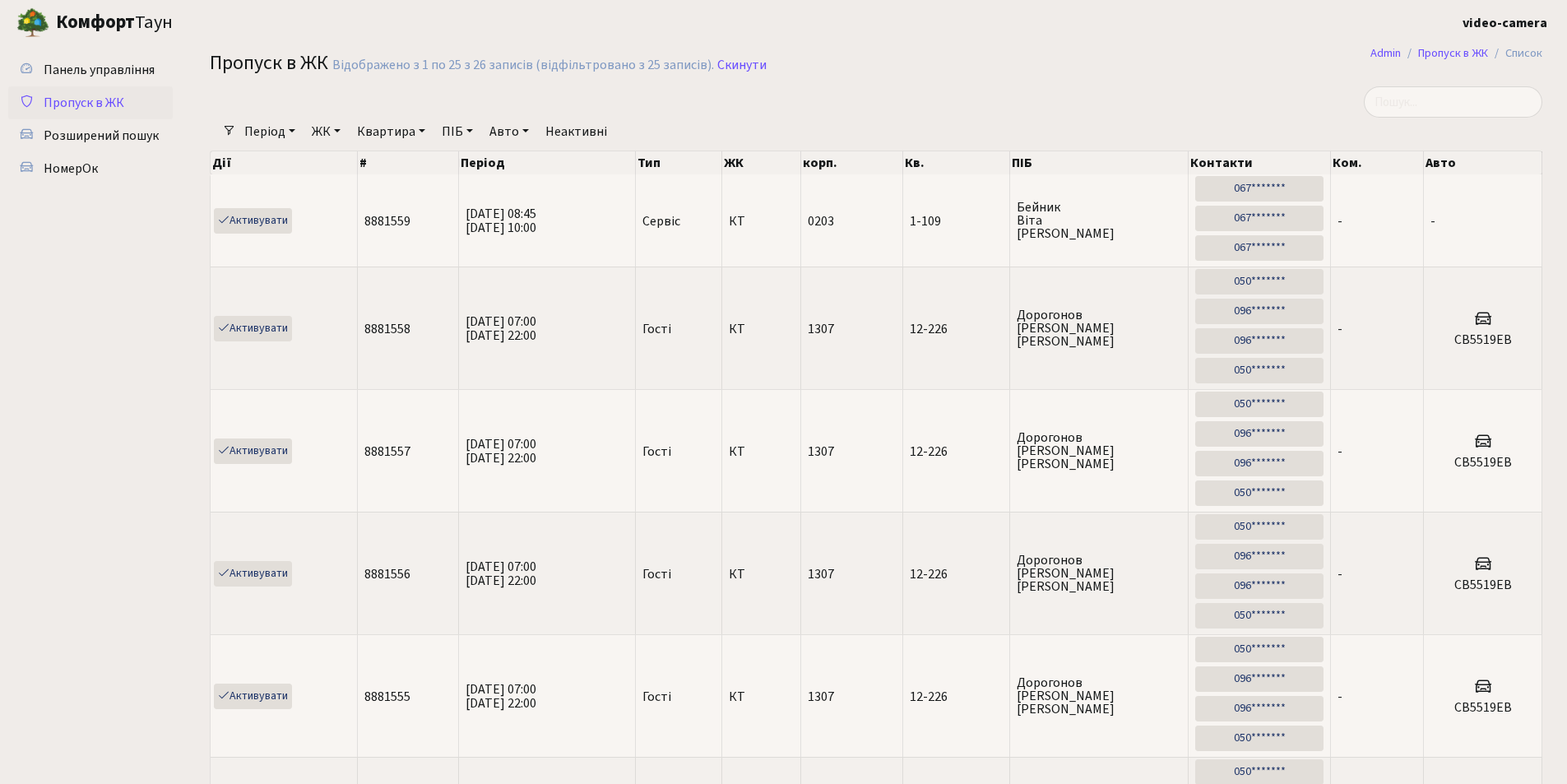
click at [499, 131] on link "Авто" at bounding box center [508, 131] width 53 height 28
paste input "KA0171MC"
type input "KA0171MC"
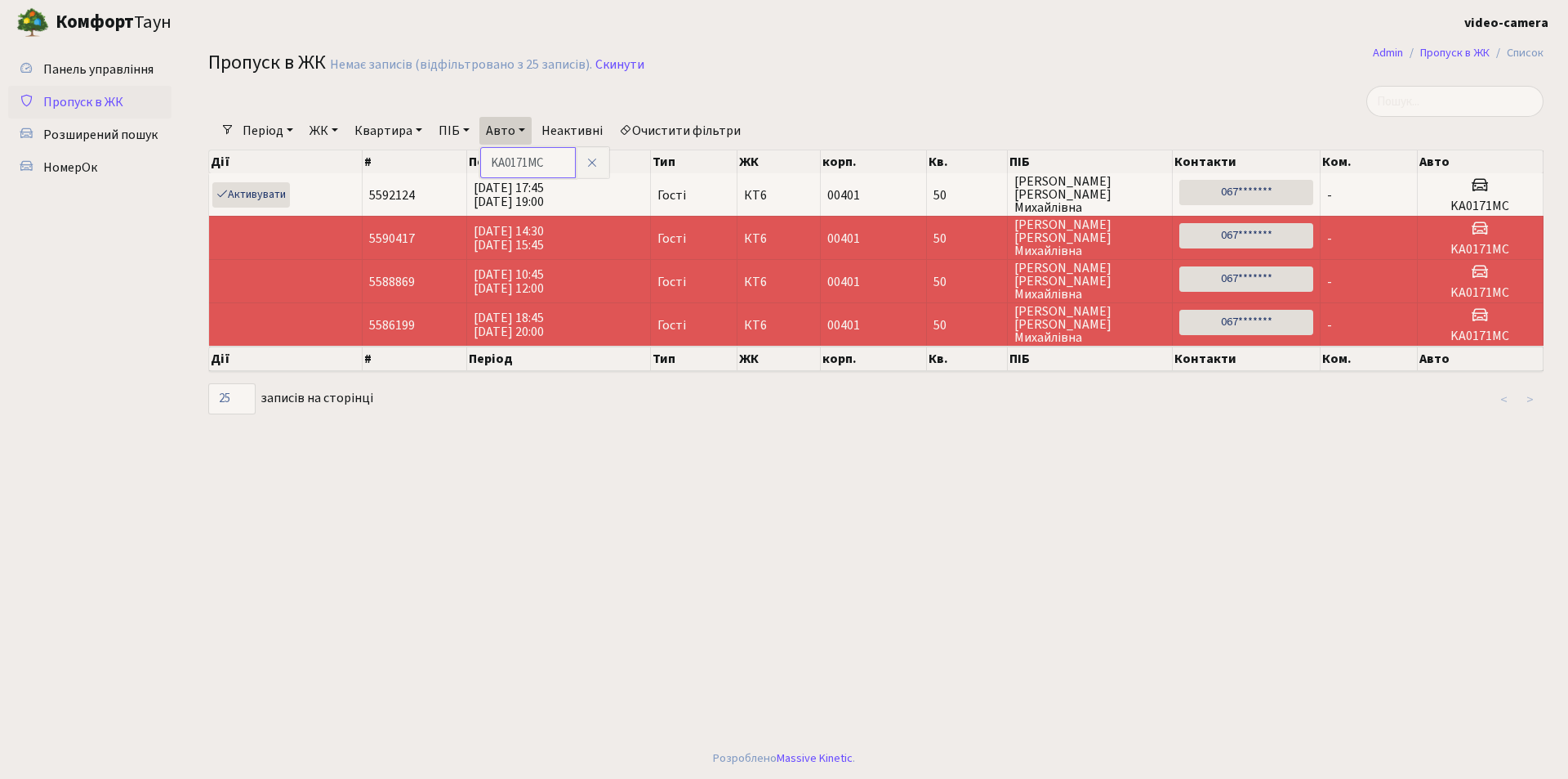
drag, startPoint x: 549, startPoint y: 164, endPoint x: 492, endPoint y: 162, distance: 57.0
click at [492, 162] on input "KA0171MC" at bounding box center [528, 162] width 95 height 31
click at [79, 140] on span "Розширений пошук" at bounding box center [100, 135] width 114 height 18
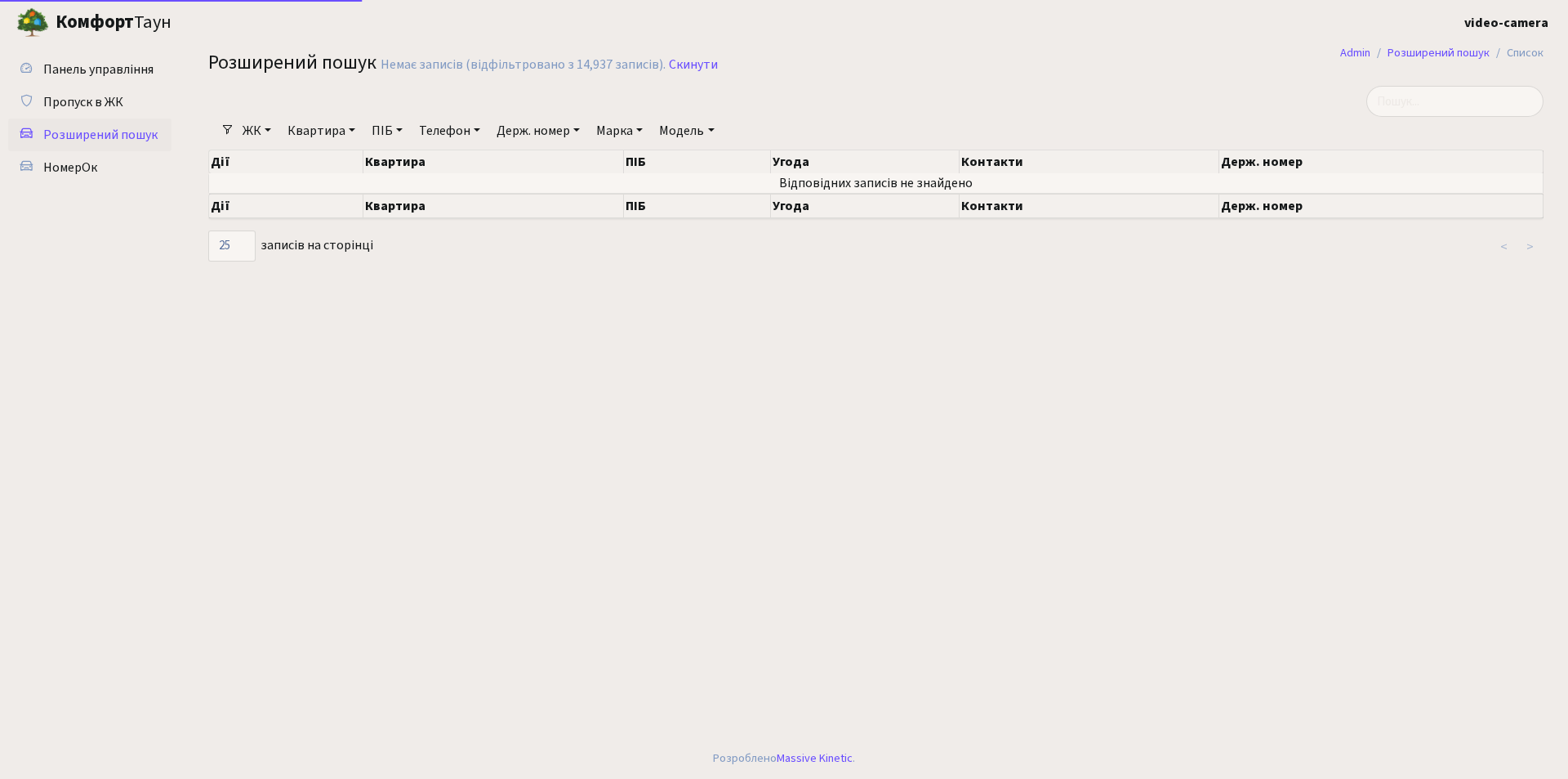
select select "25"
click at [550, 132] on link "Держ. номер" at bounding box center [538, 130] width 96 height 27
paste input "KA0171MC"
type input "K"
type input "К"
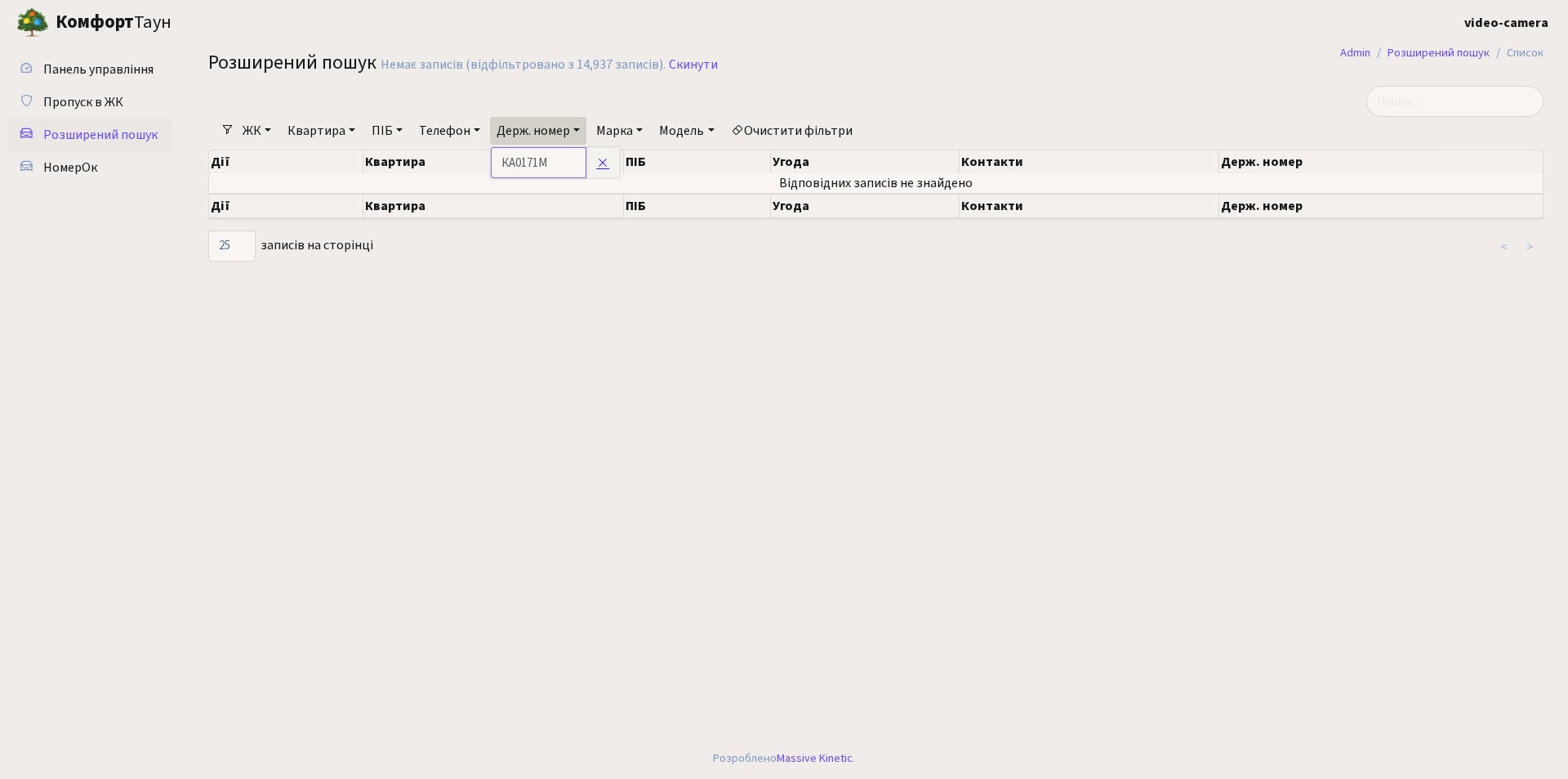
type input "КА0171МС"
drag, startPoint x: 574, startPoint y: 162, endPoint x: 472, endPoint y: 171, distance: 102.4
click at [472, 171] on div "Фільтри ЖК - КТ, вул. Регенераторна, 4 КТ2, просп. Соборності, 17 КТ3, вул. Бер…" at bounding box center [876, 174] width 1359 height 177
click at [557, 137] on link "Держ. номер" at bounding box center [538, 130] width 96 height 27
click at [485, 276] on main "Admin Розширений пошук Список Розширений пошук Немає записів (відфільтровано з …" at bounding box center [876, 391] width 1384 height 693
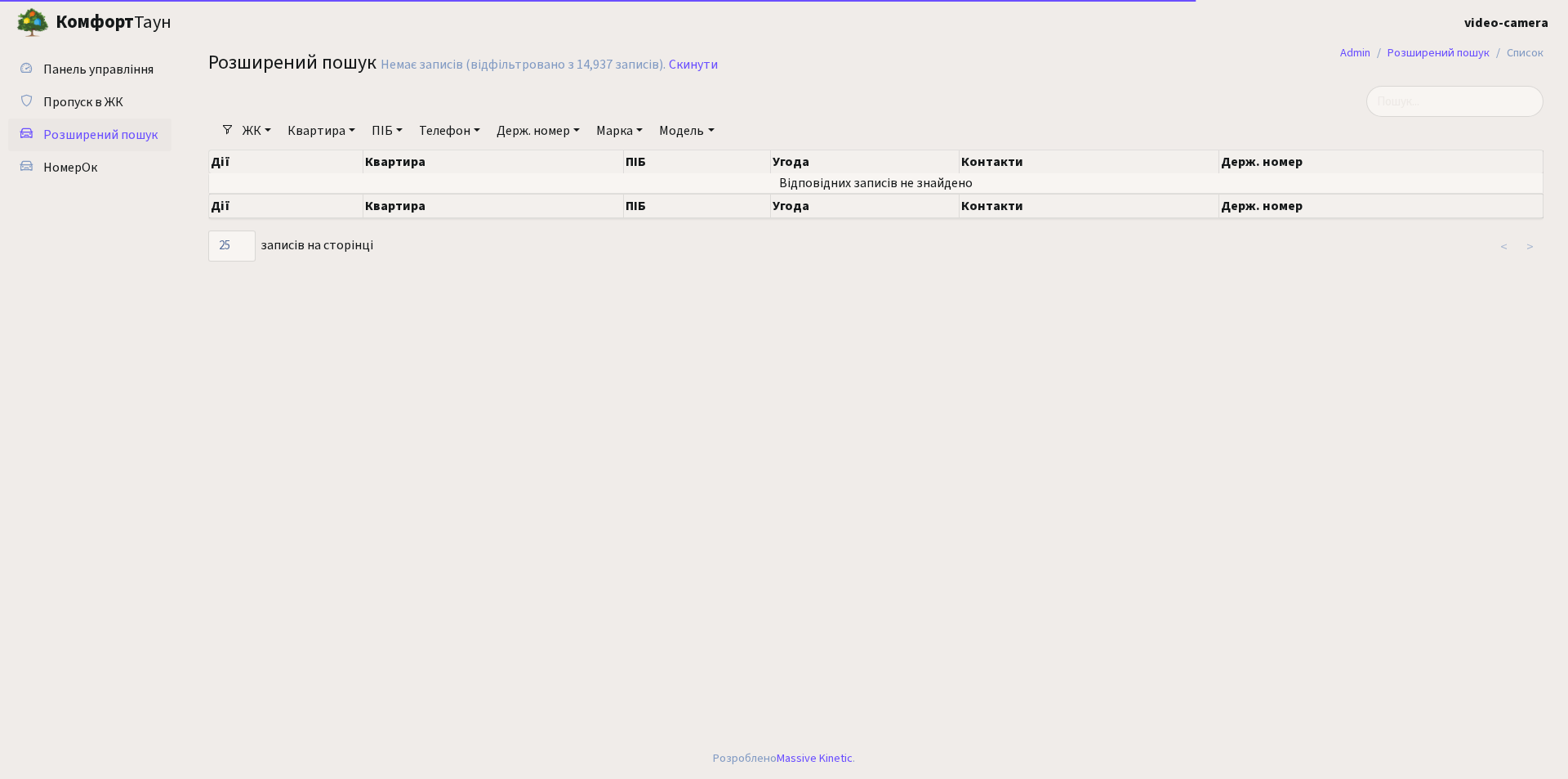
click at [441, 138] on link "Телефон" at bounding box center [449, 130] width 74 height 27
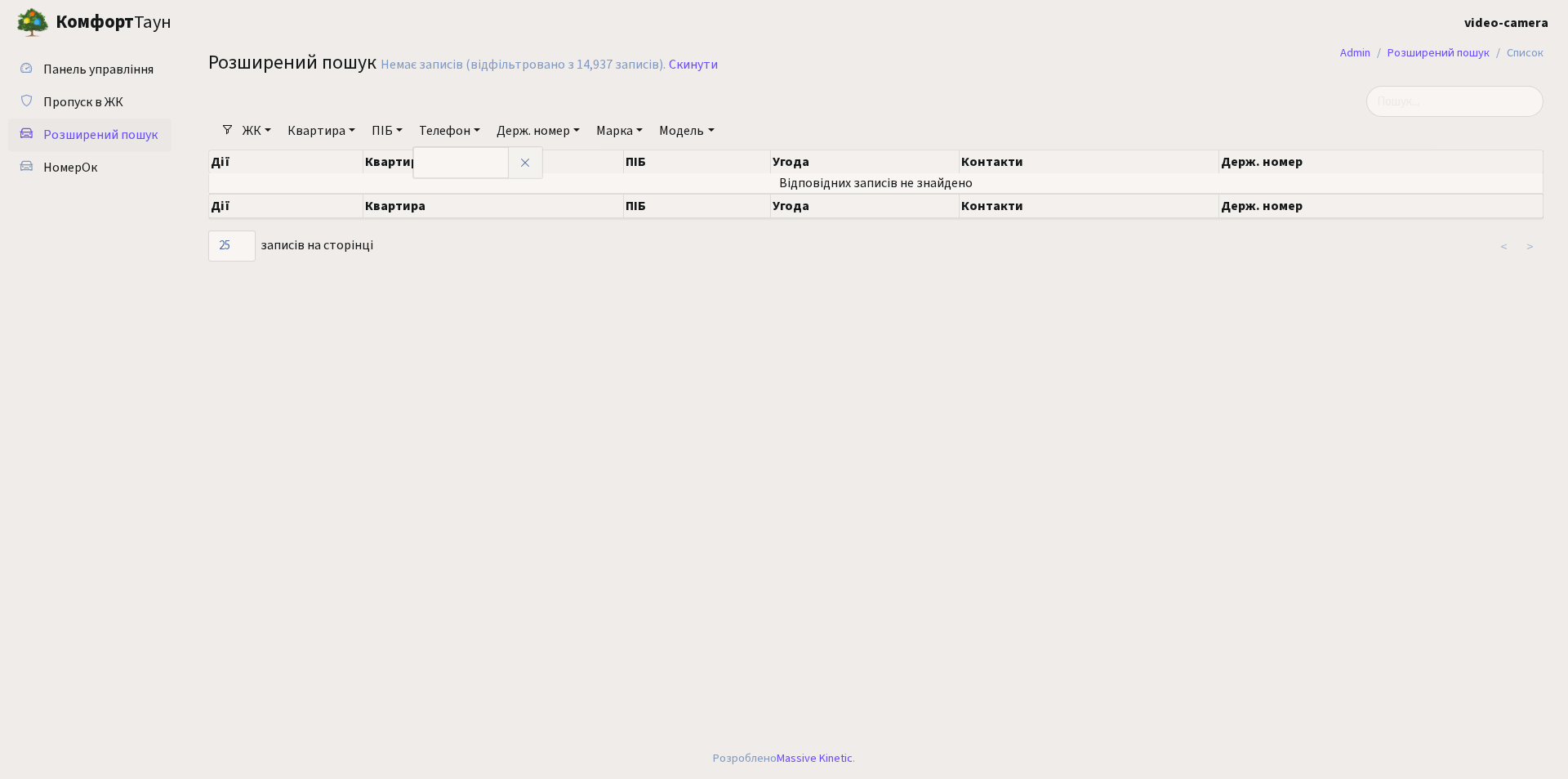
click at [528, 135] on link "Держ. номер" at bounding box center [538, 130] width 96 height 27
paste input "КА0171МС"
click at [569, 162] on input "КА0171МС" at bounding box center [539, 162] width 95 height 31
click at [518, 162] on input "КА0171" at bounding box center [539, 162] width 95 height 31
type input "0171"
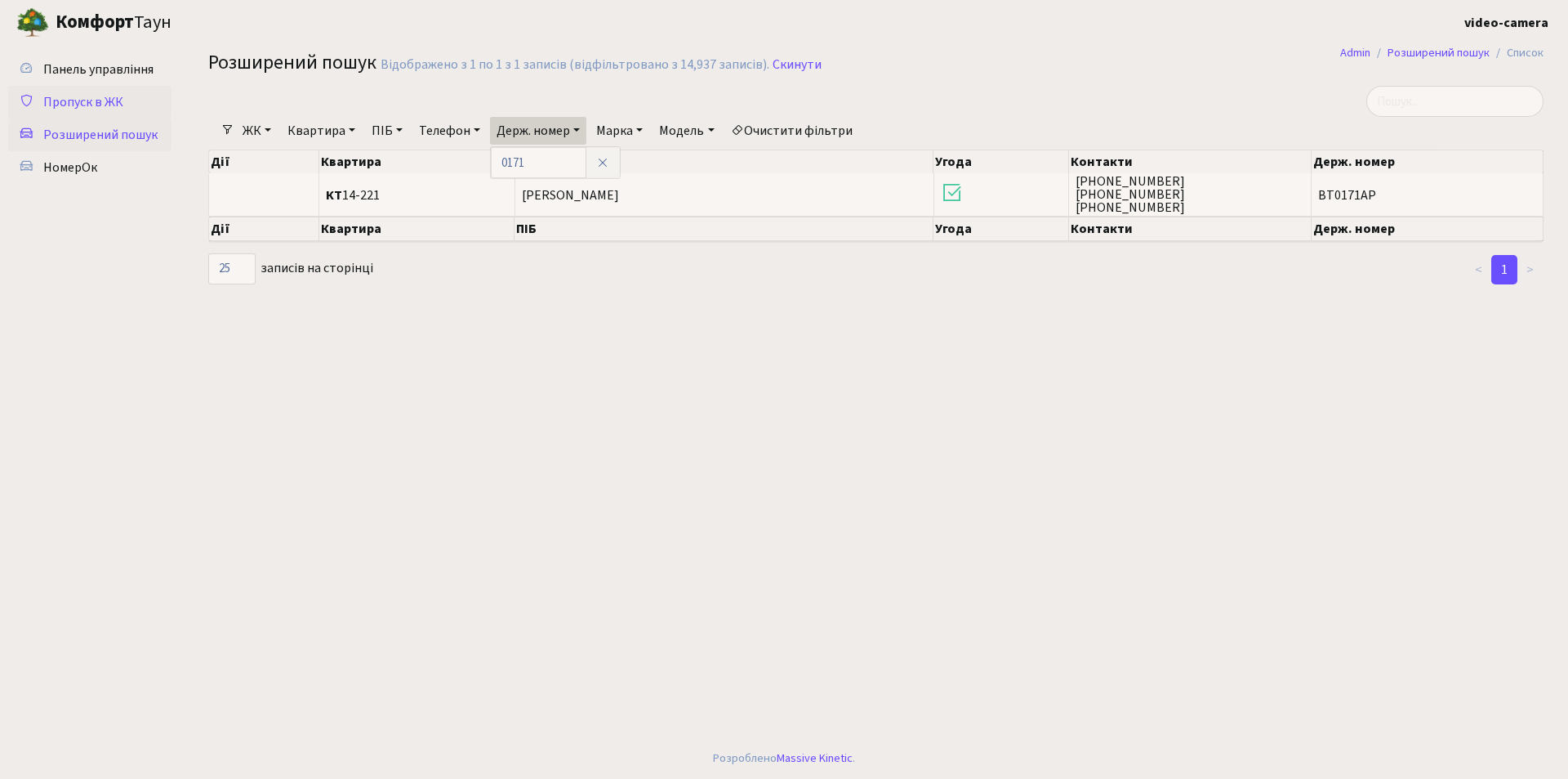
click at [107, 101] on span "Пропуск в ЖК" at bounding box center [82, 103] width 80 height 18
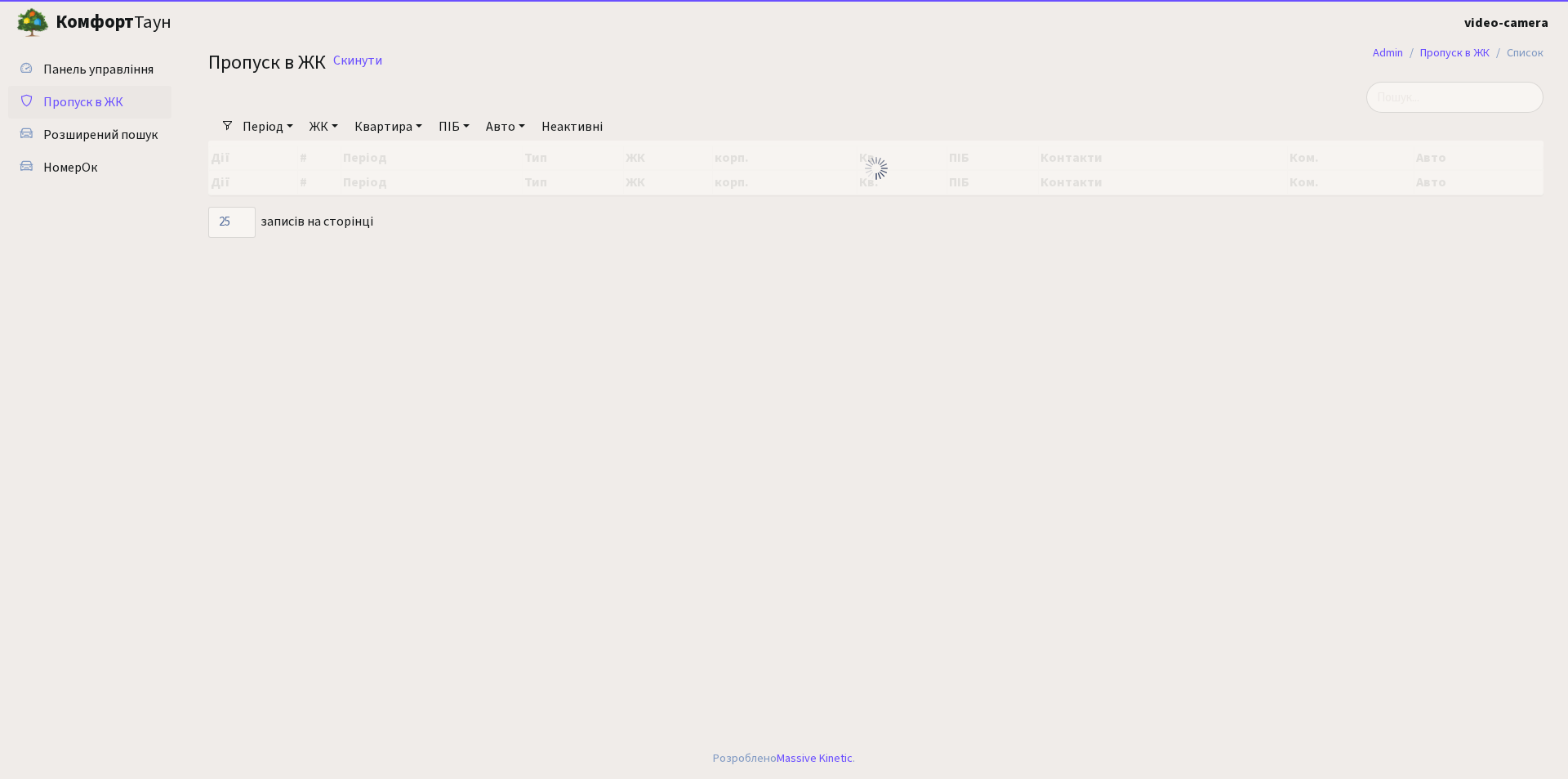
select select "25"
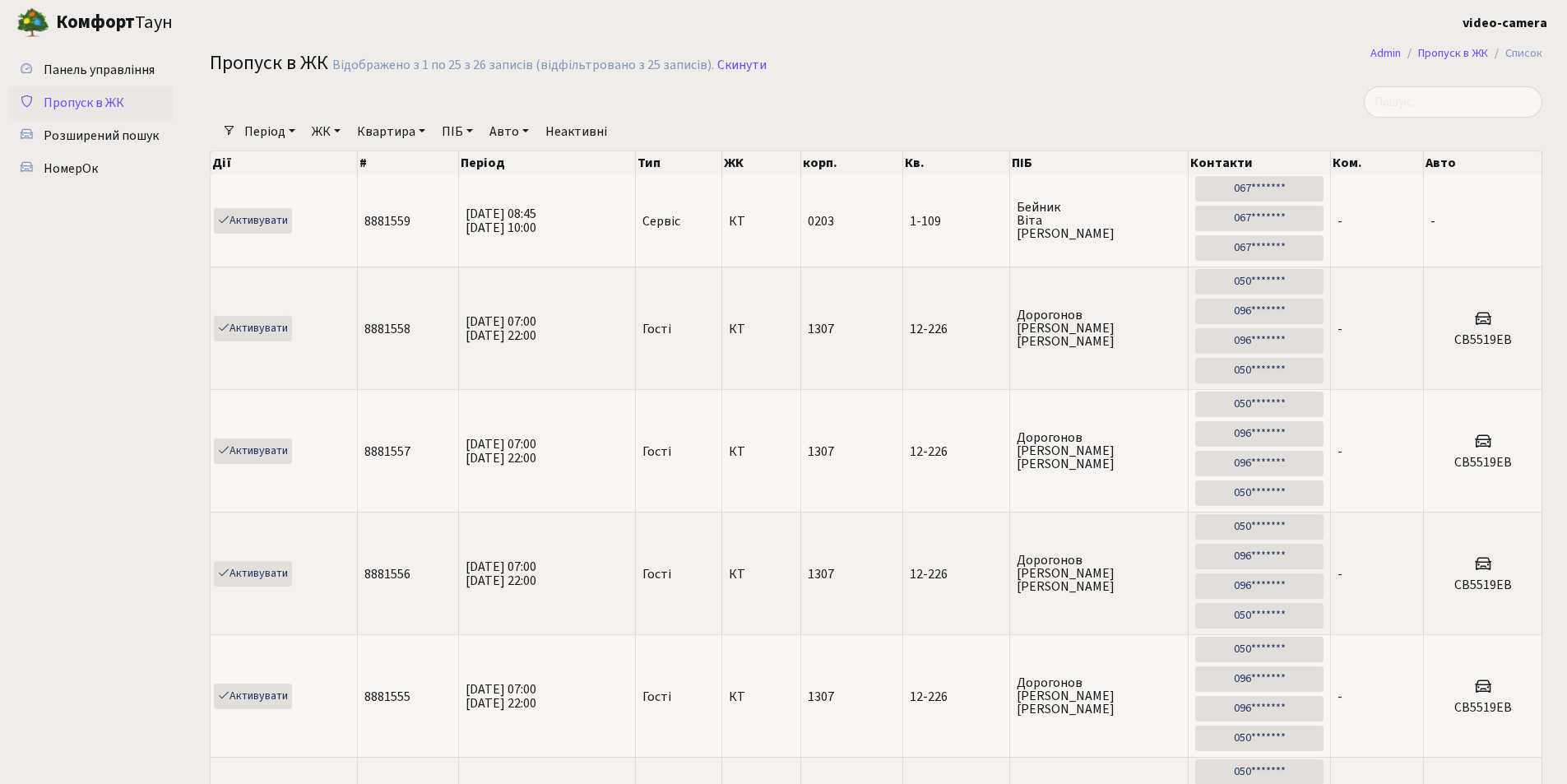
click at [498, 128] on link "Авто" at bounding box center [508, 131] width 53 height 28
paste input "КА0171МС"
type input "КА0171МС"
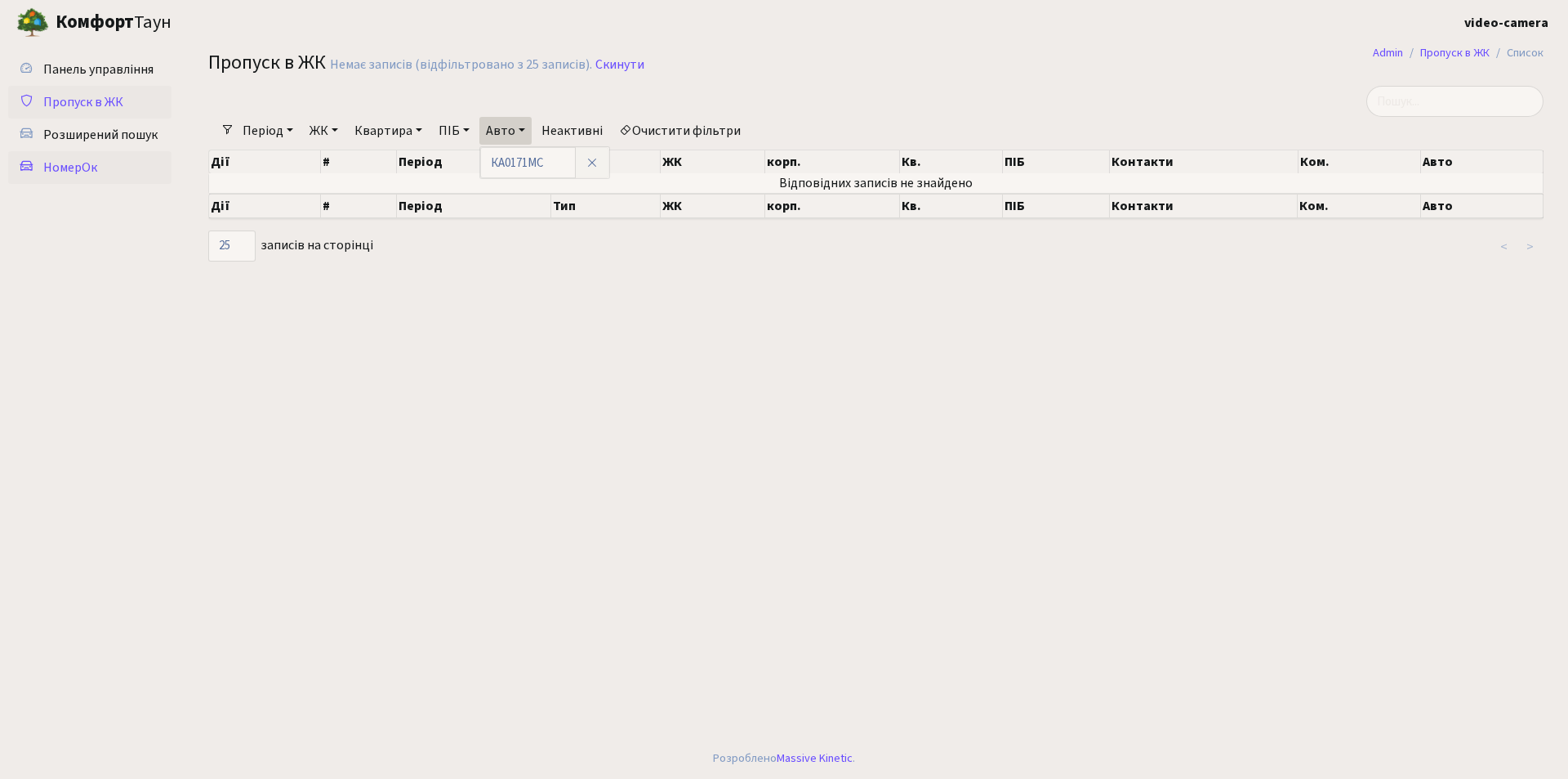
click at [87, 159] on span "НомерОк" at bounding box center [70, 168] width 54 height 18
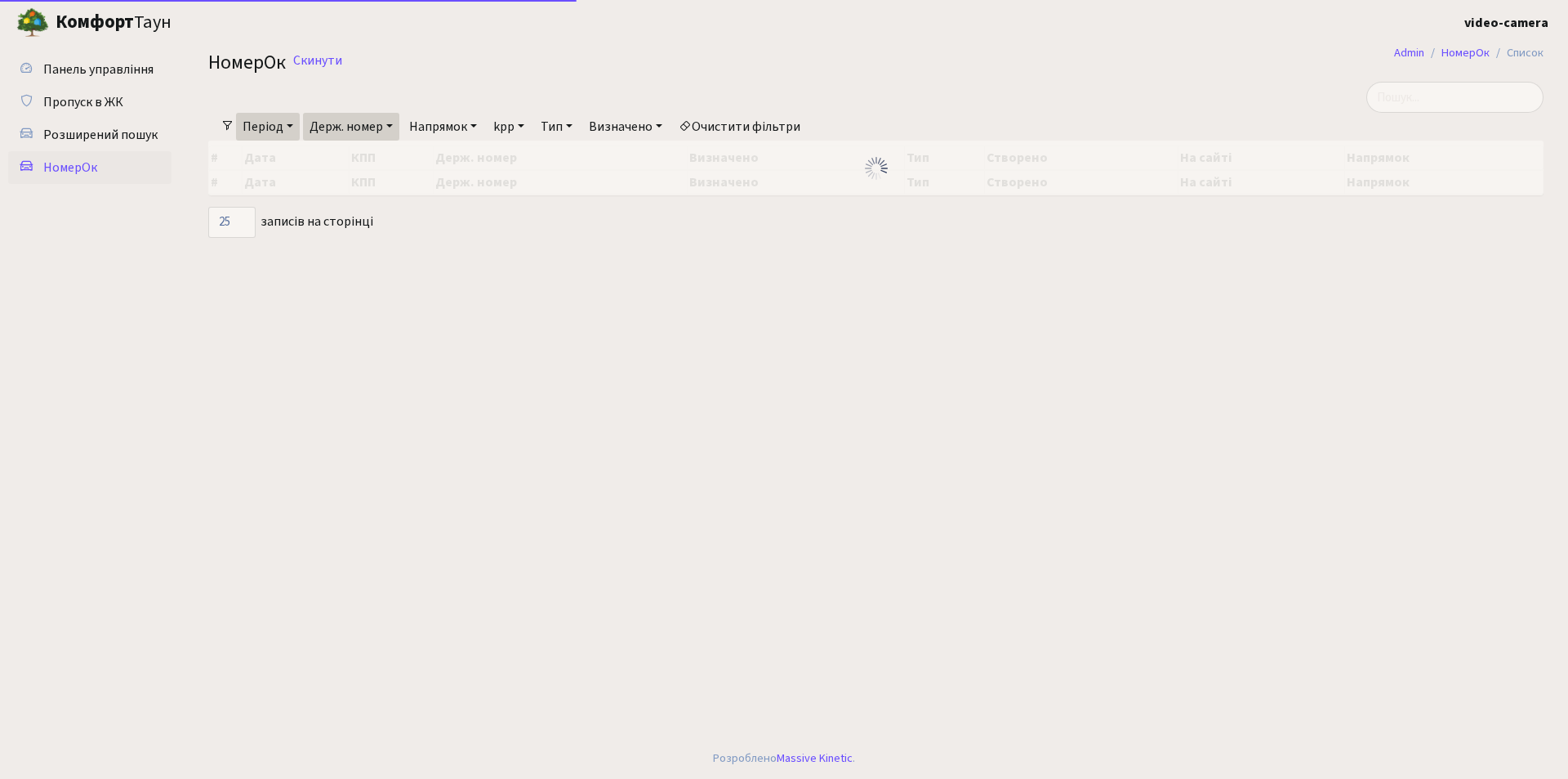
select select "25"
click at [381, 125] on link "Держ. номер" at bounding box center [351, 126] width 96 height 27
drag, startPoint x: 380, startPoint y: 159, endPoint x: 304, endPoint y: 164, distance: 76.2
click at [304, 164] on div "КА2971ЕМ" at bounding box center [368, 159] width 131 height 33
click at [362, 121] on link "Держ. номер" at bounding box center [351, 126] width 96 height 27
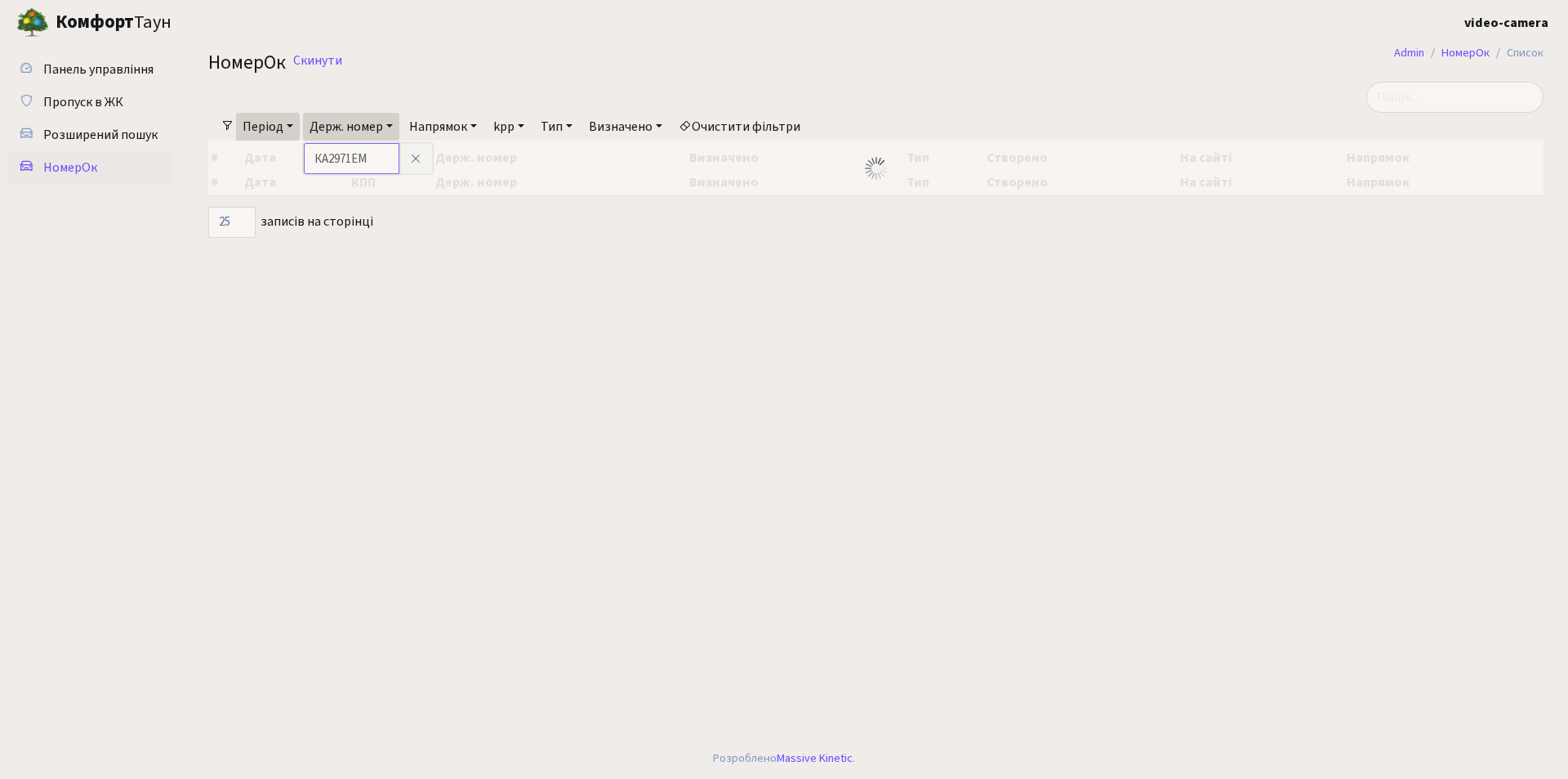
paste input "0171МС"
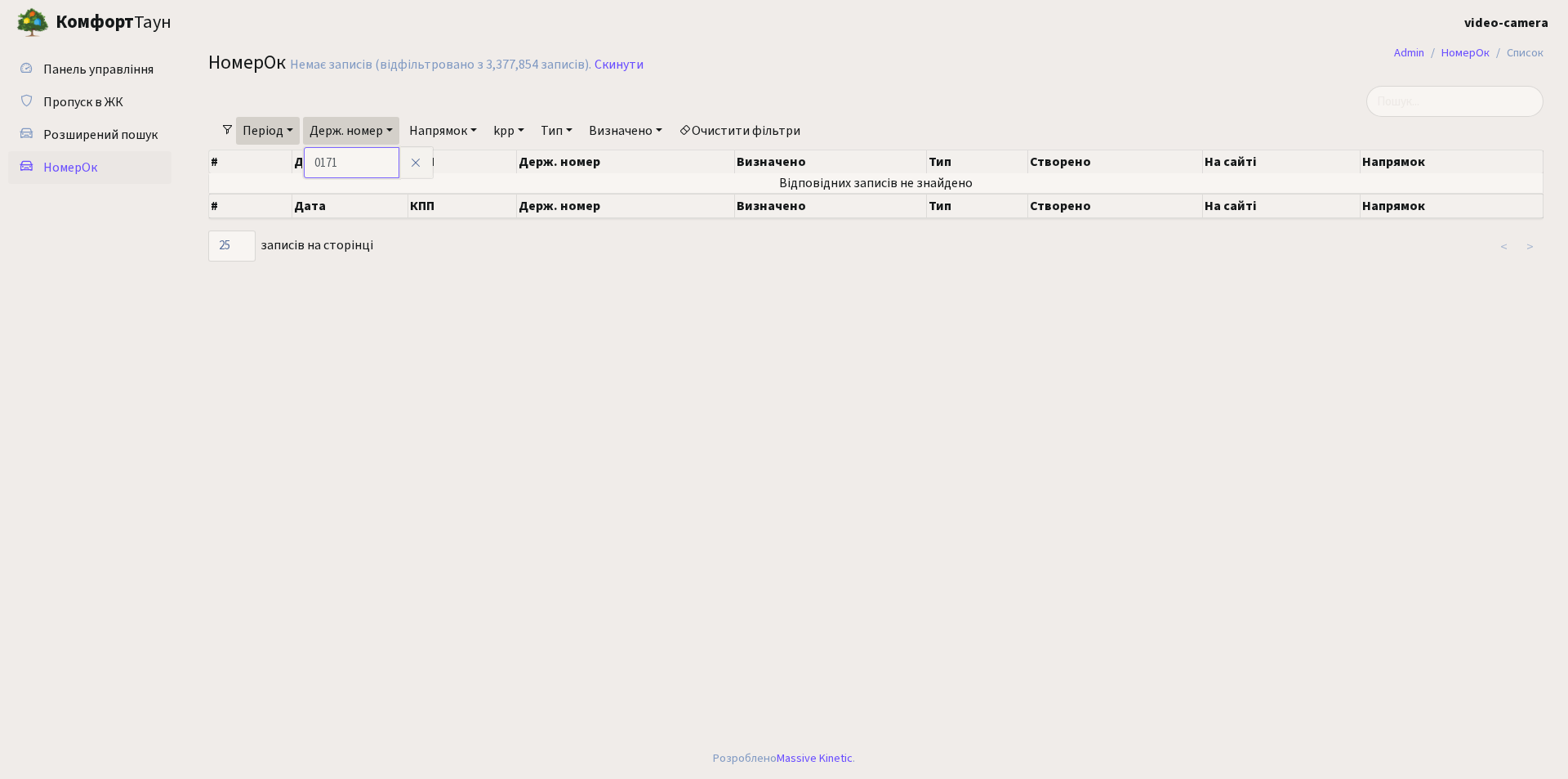
type input "0171"
click at [292, 131] on link "Період" at bounding box center [268, 130] width 64 height 27
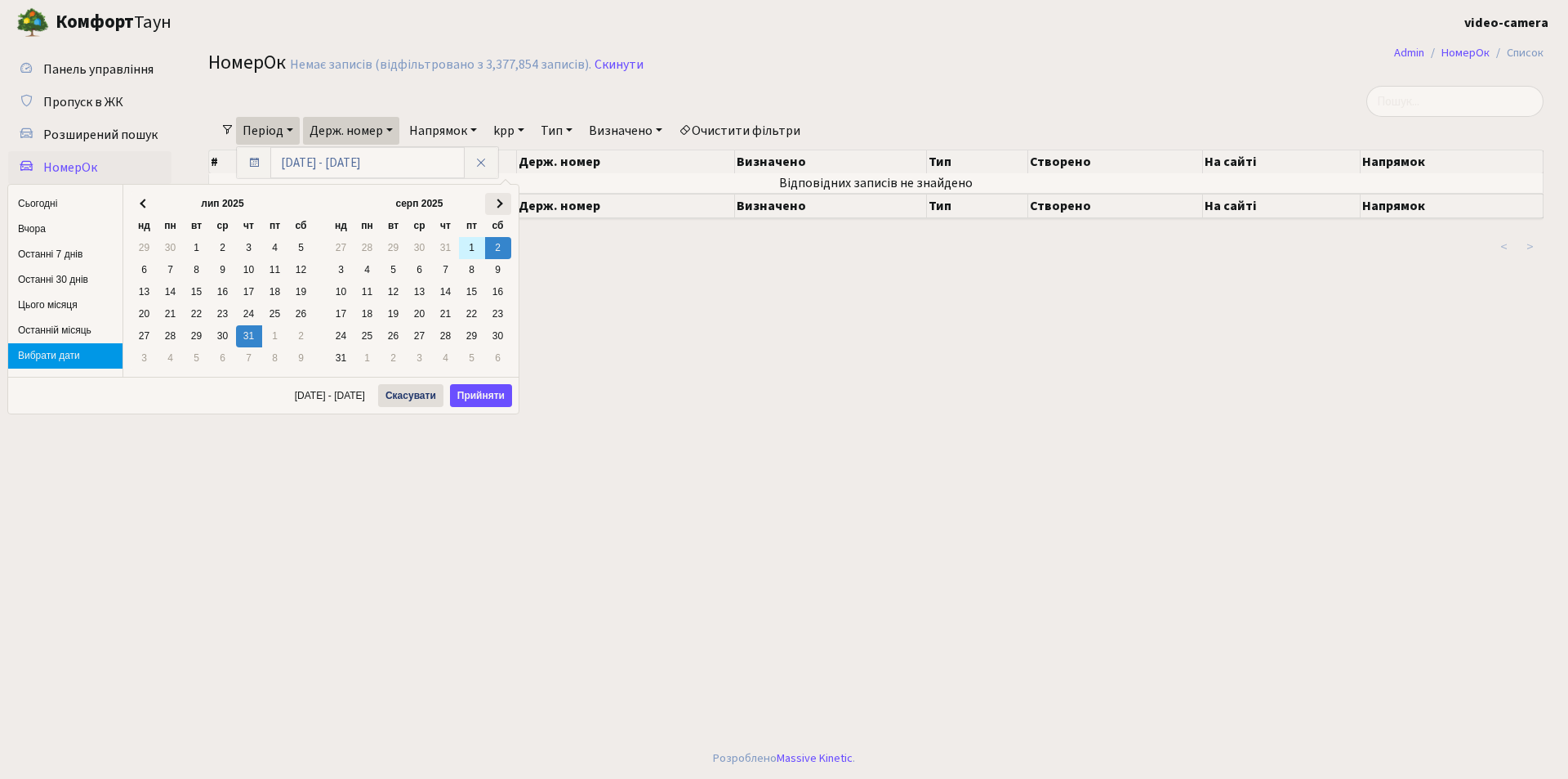
click at [494, 202] on span at bounding box center [497, 204] width 9 height 9
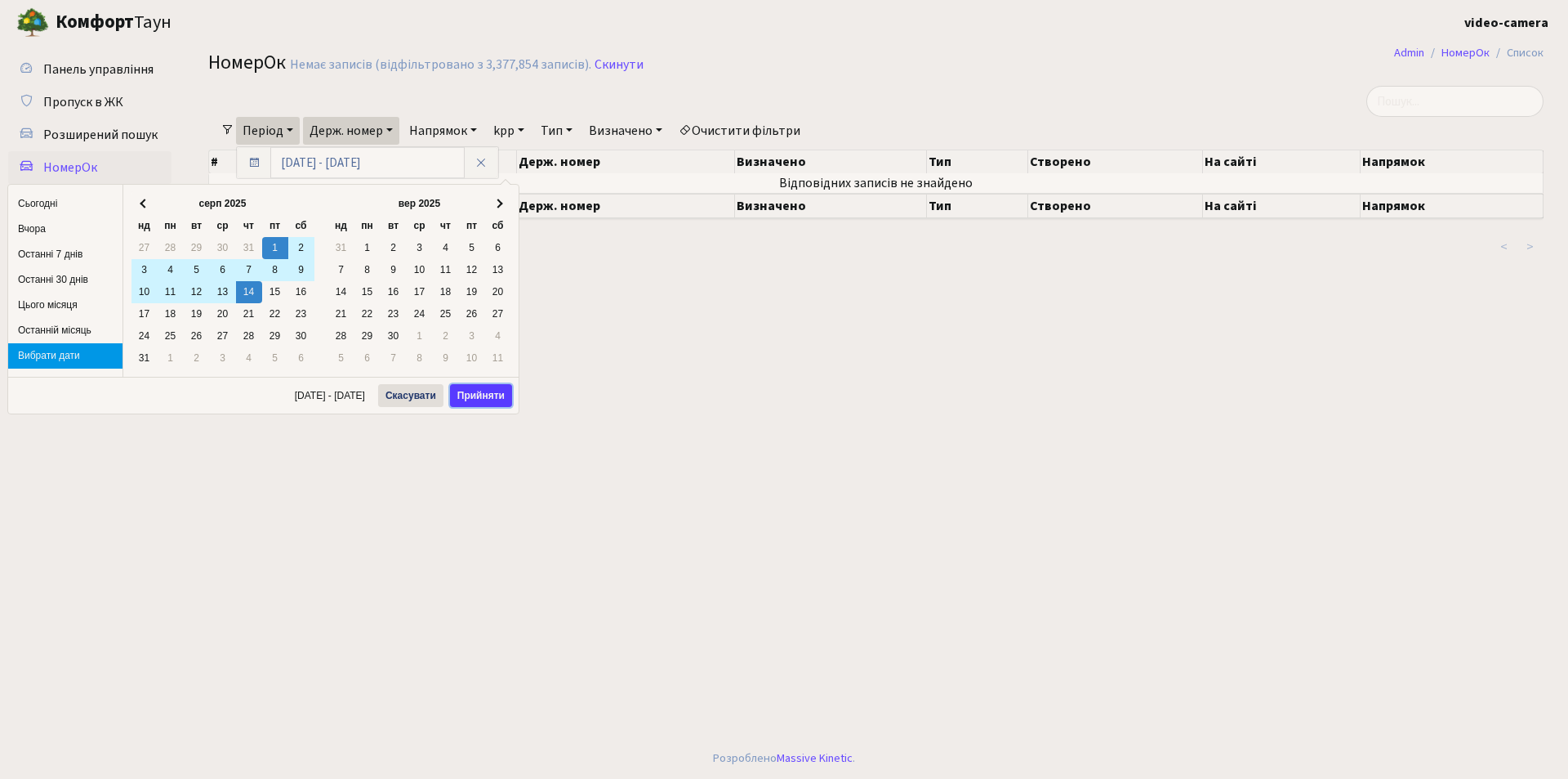
click at [478, 400] on button "Прийняти" at bounding box center [481, 395] width 62 height 23
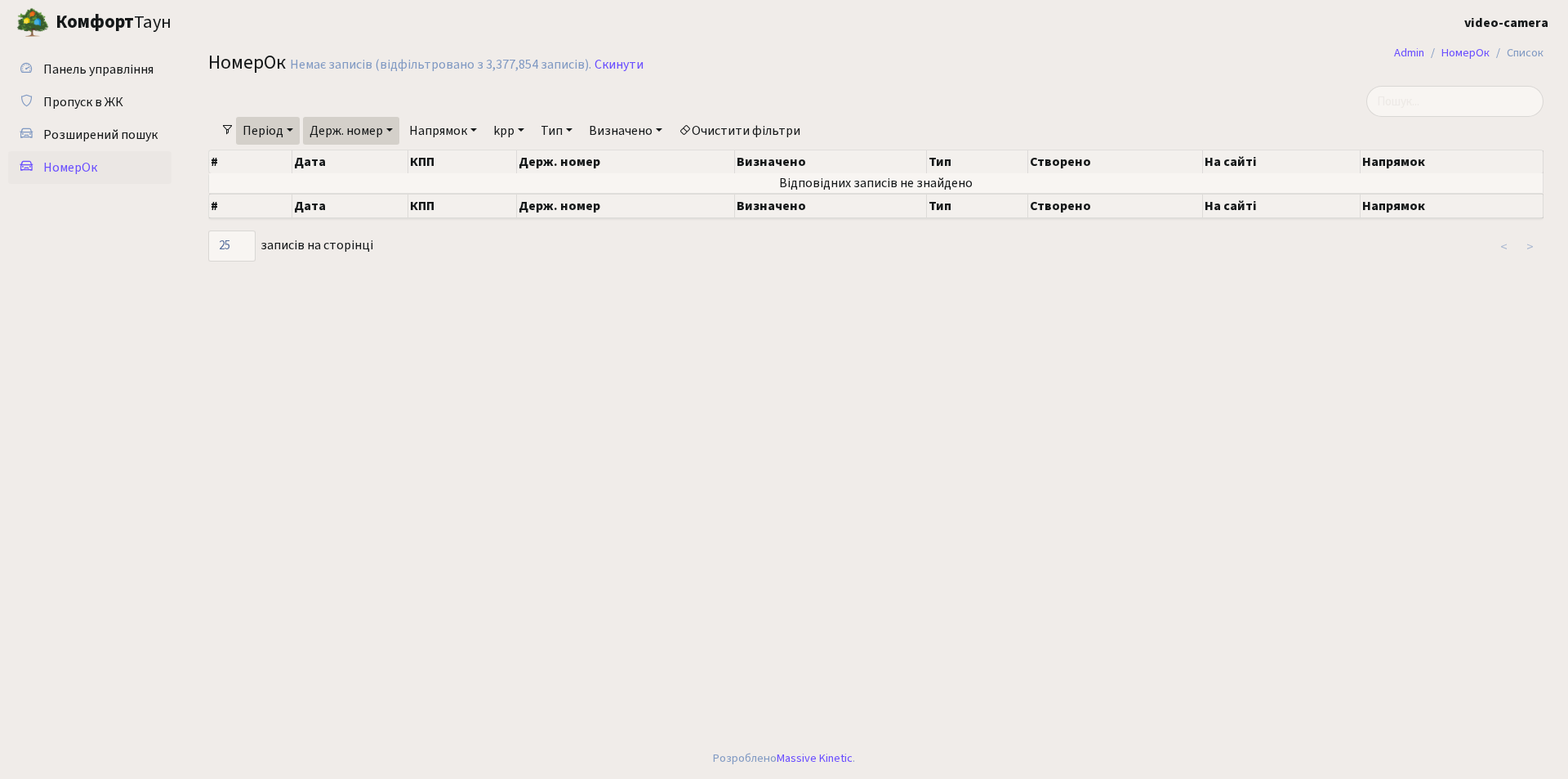
click at [357, 132] on link "Держ. номер" at bounding box center [351, 130] width 96 height 27
click at [118, 142] on span "Розширений пошук" at bounding box center [100, 135] width 114 height 18
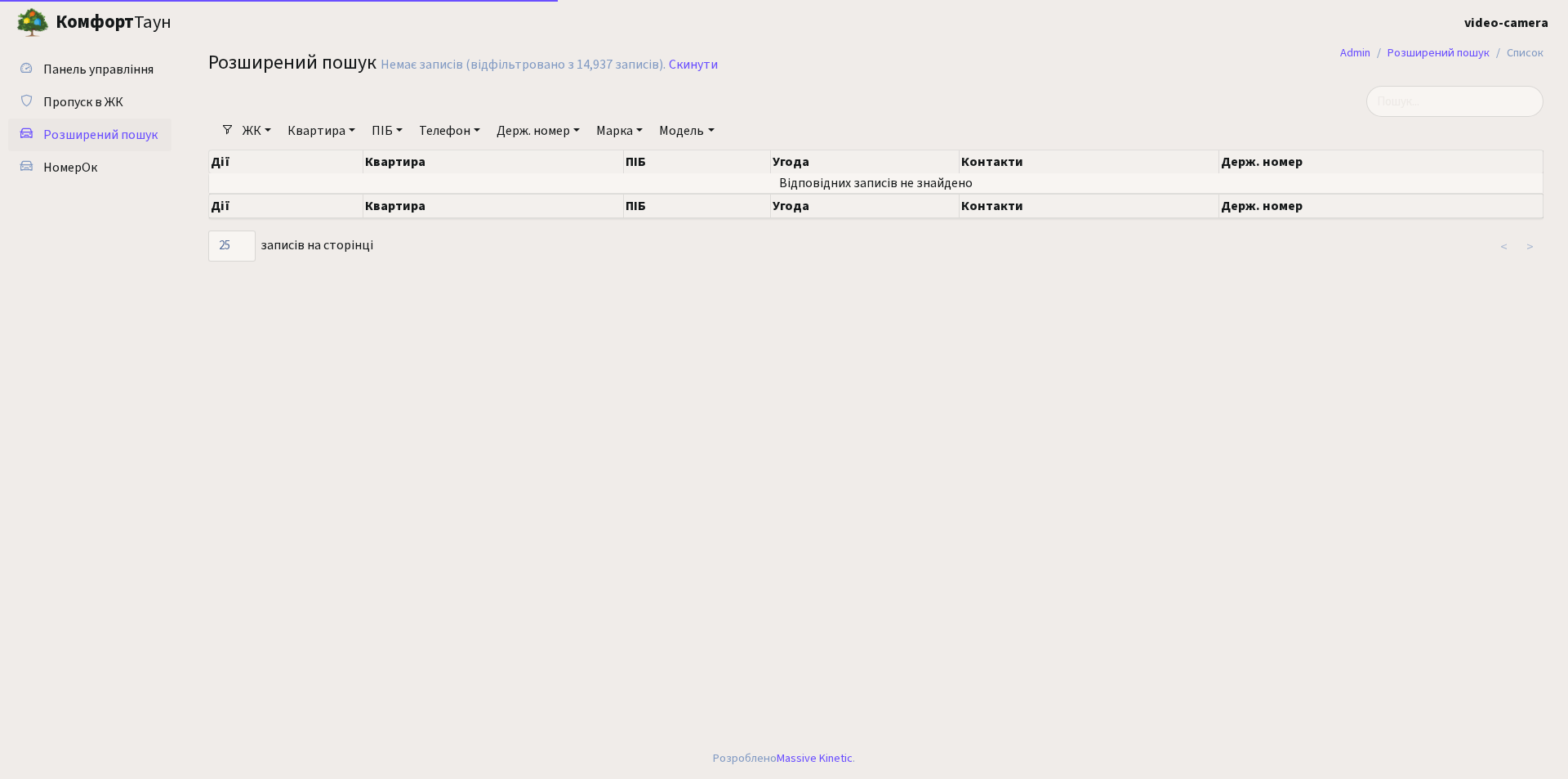
select select "25"
click at [530, 130] on link "Держ. номер" at bounding box center [538, 130] width 96 height 27
type input "R"
type input "KA5973KT"
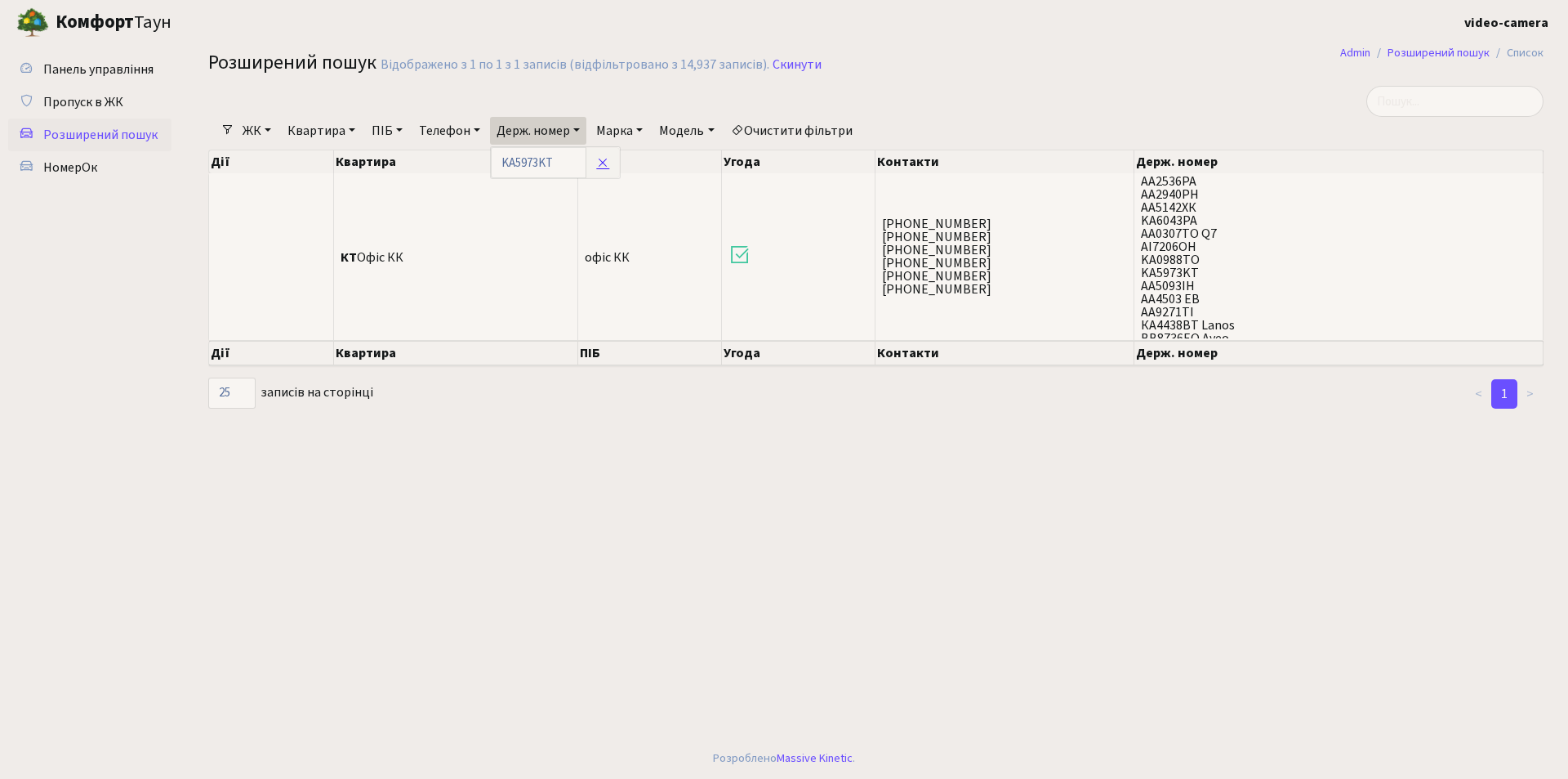
click at [605, 163] on icon at bounding box center [603, 162] width 13 height 13
